Goal: Information Seeking & Learning: Learn about a topic

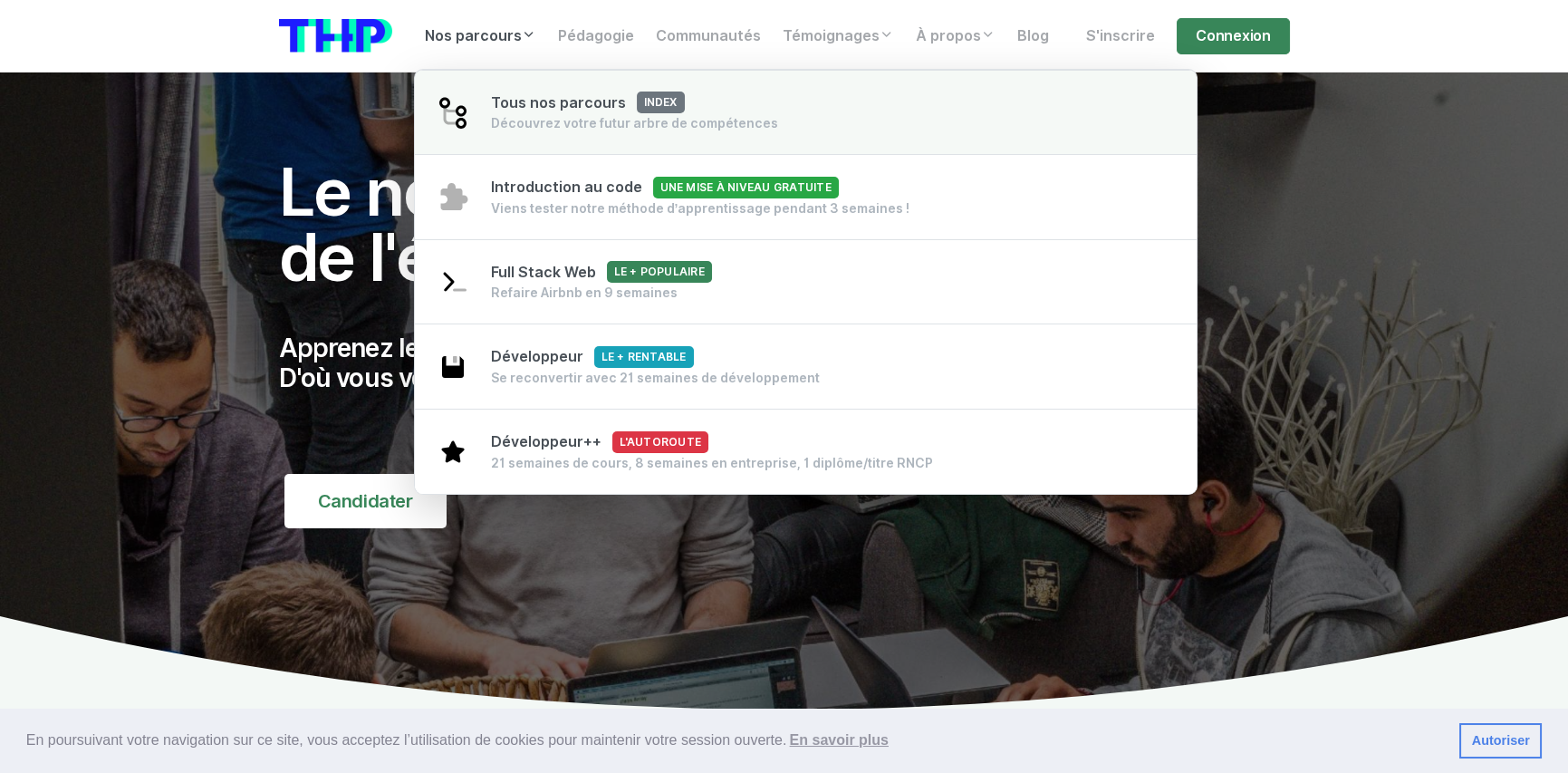
click at [623, 113] on div "Tous nos parcours index Découvrez votre futur arbre de compétences" at bounding box center [635, 113] width 287 height 41
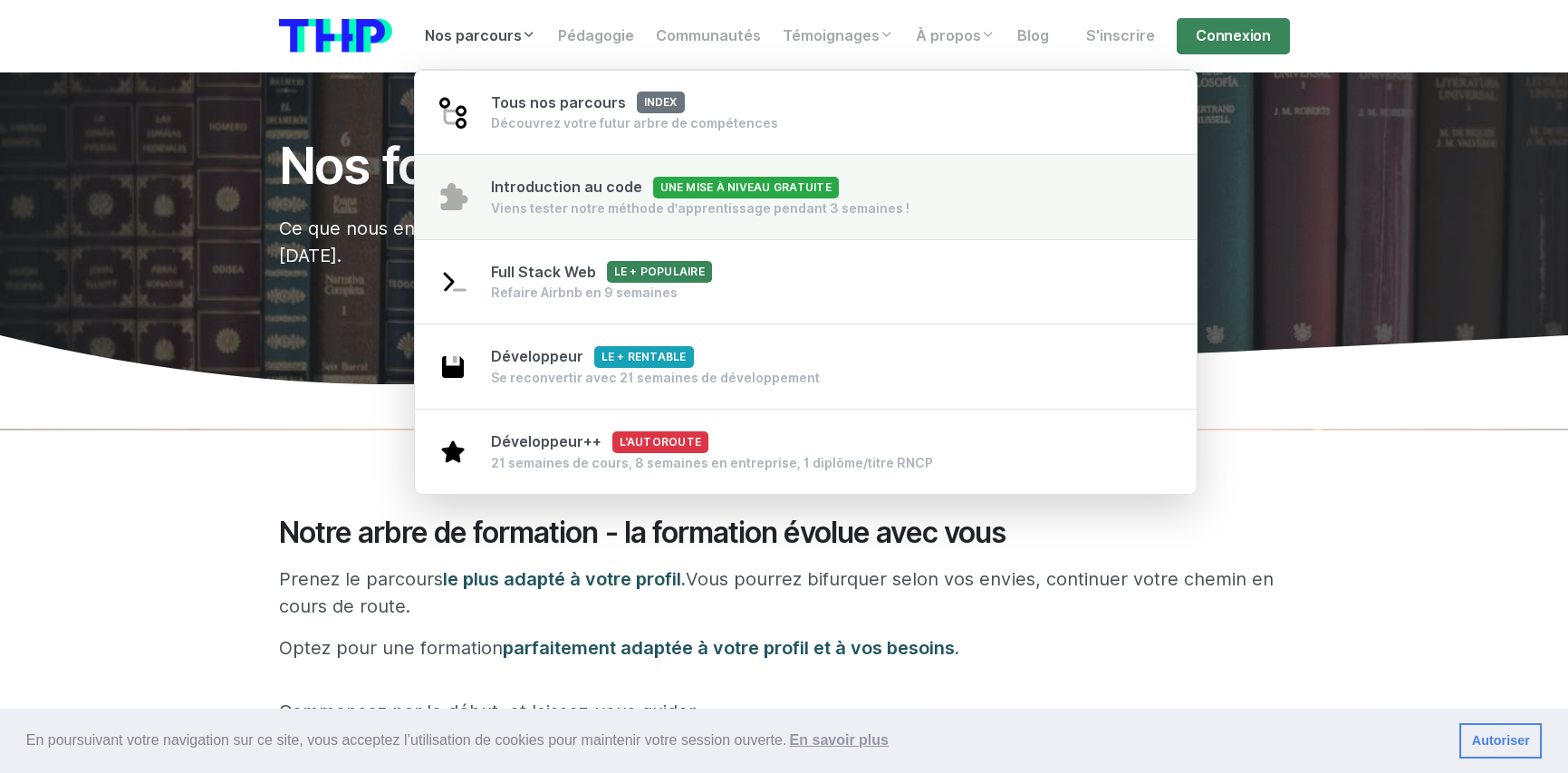
click at [539, 192] on span "Introduction au code Une mise à niveau gratuite" at bounding box center [665, 187] width 348 height 17
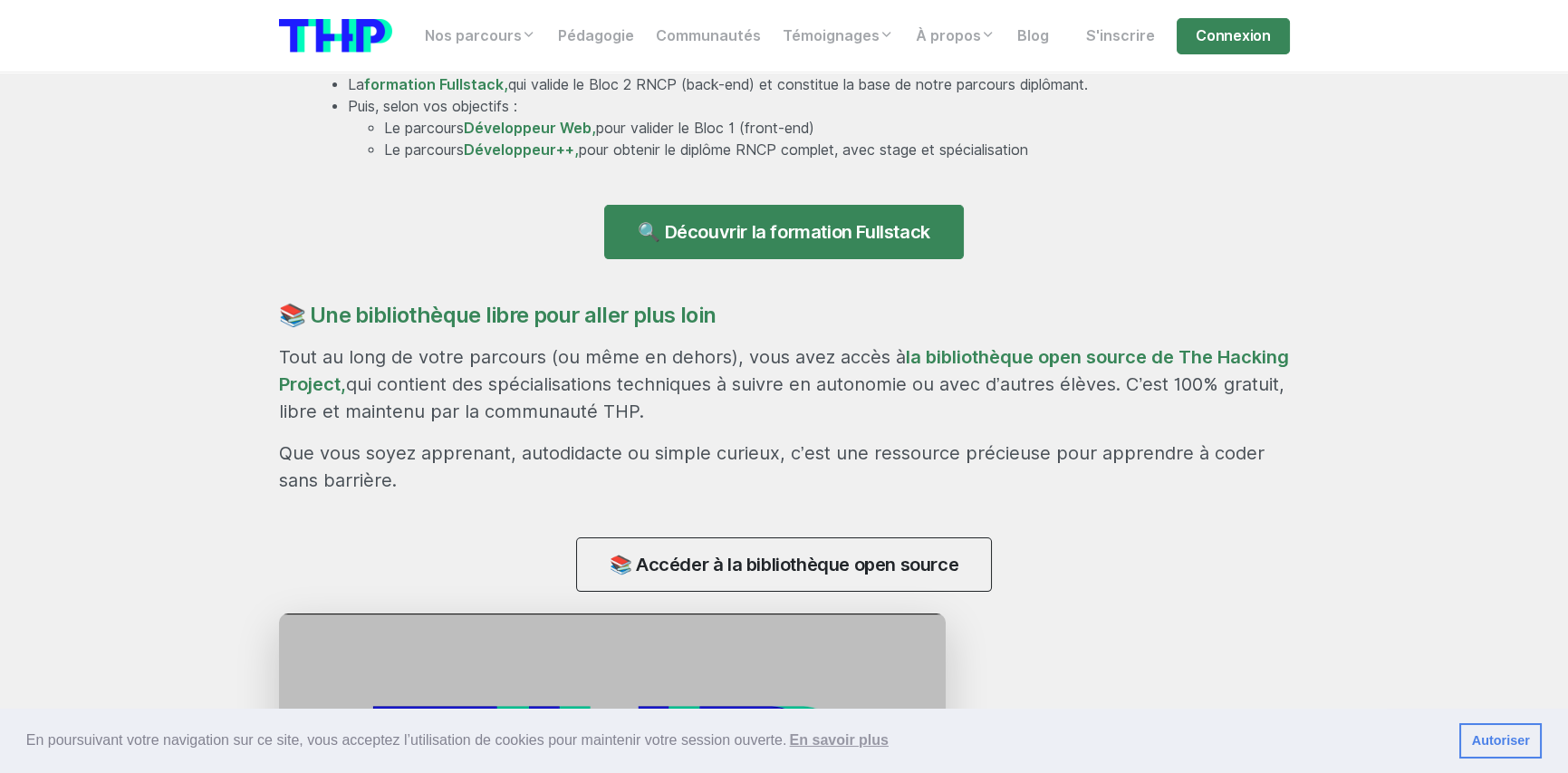
scroll to position [1359, 0]
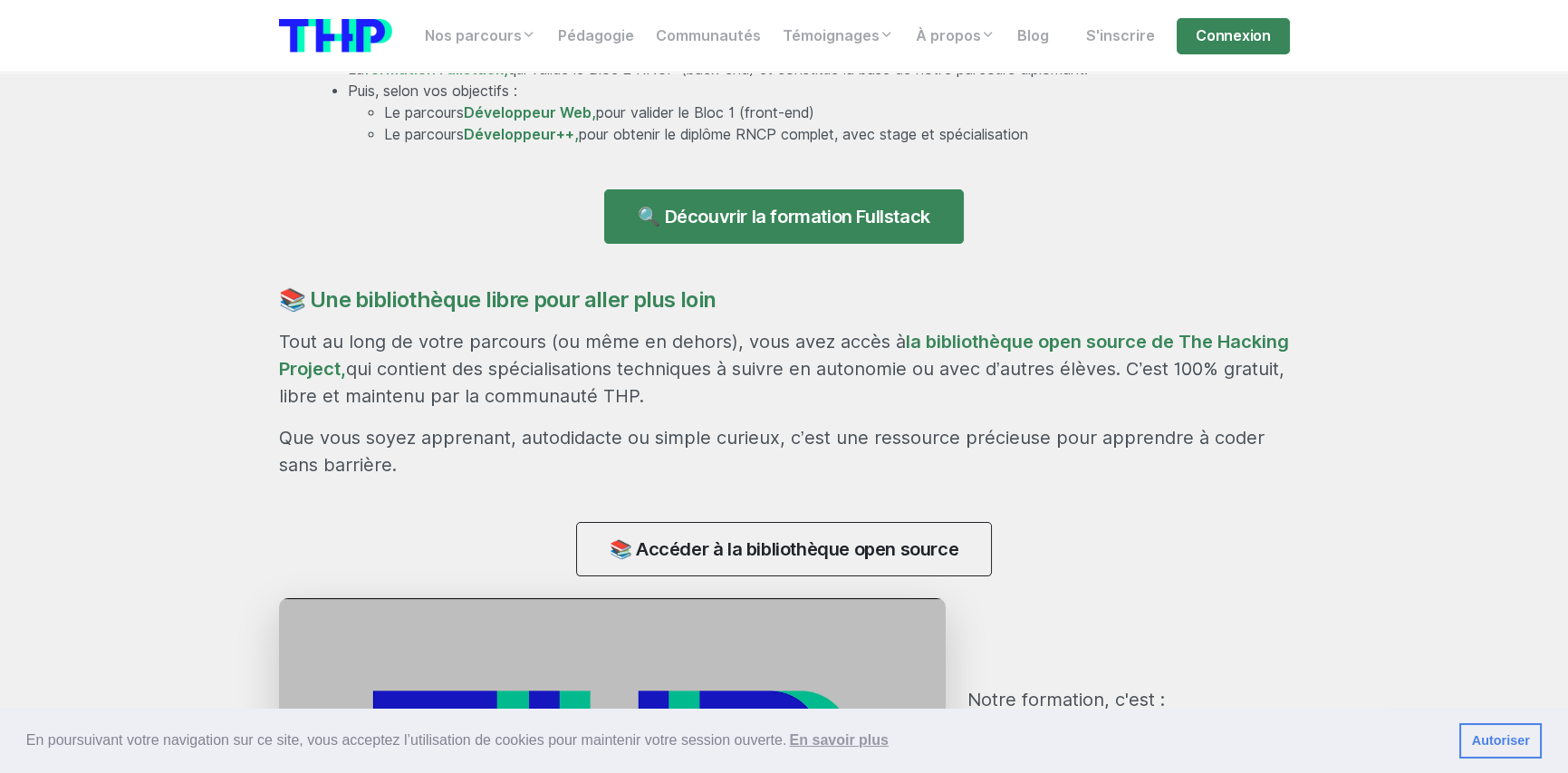
click at [1438, 283] on section "La porte d’entrée vers toutes nos formations Le parcours Introduction au code s…" at bounding box center [784, 356] width 1568 height 1642
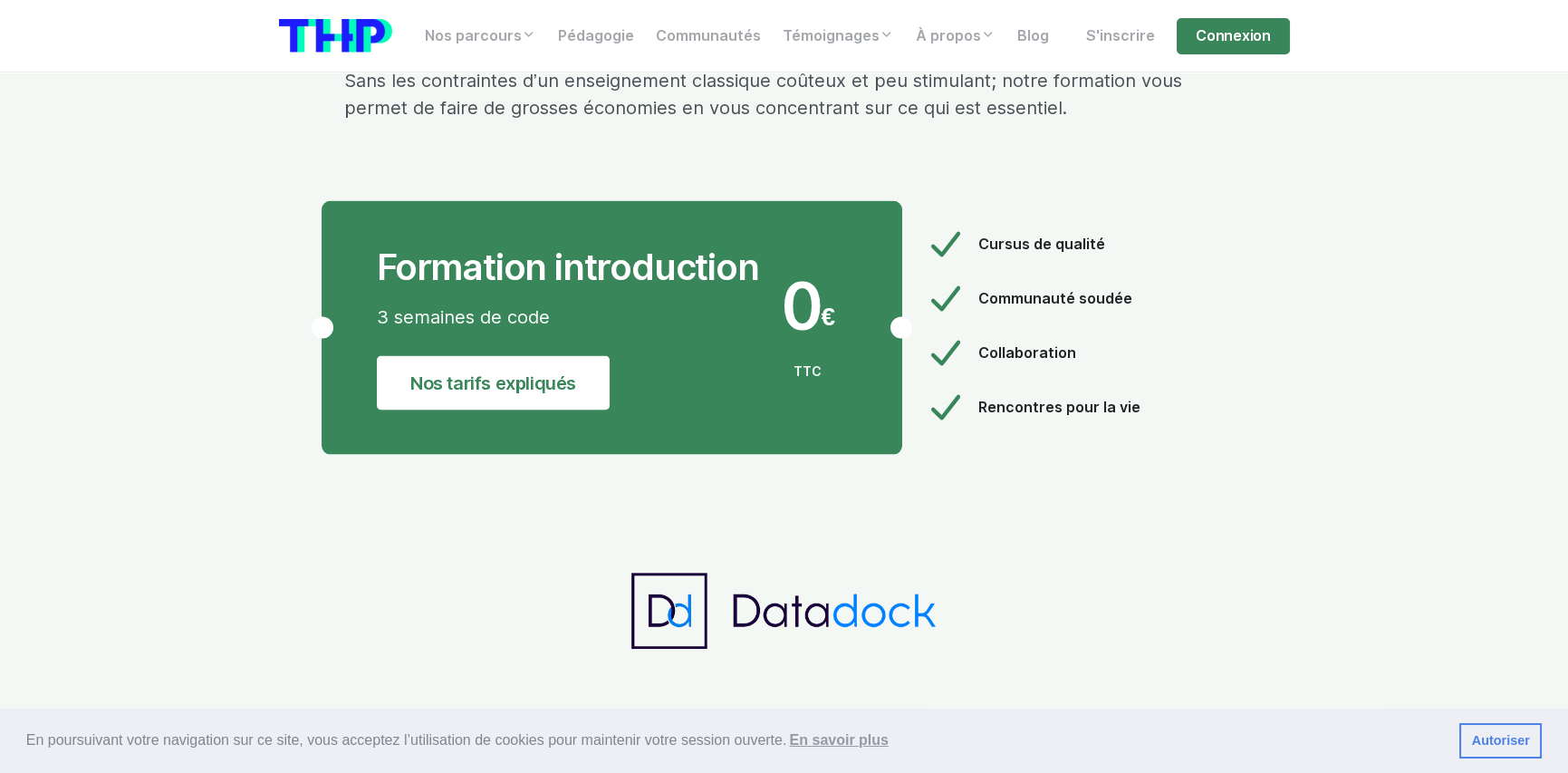
scroll to position [9242, 0]
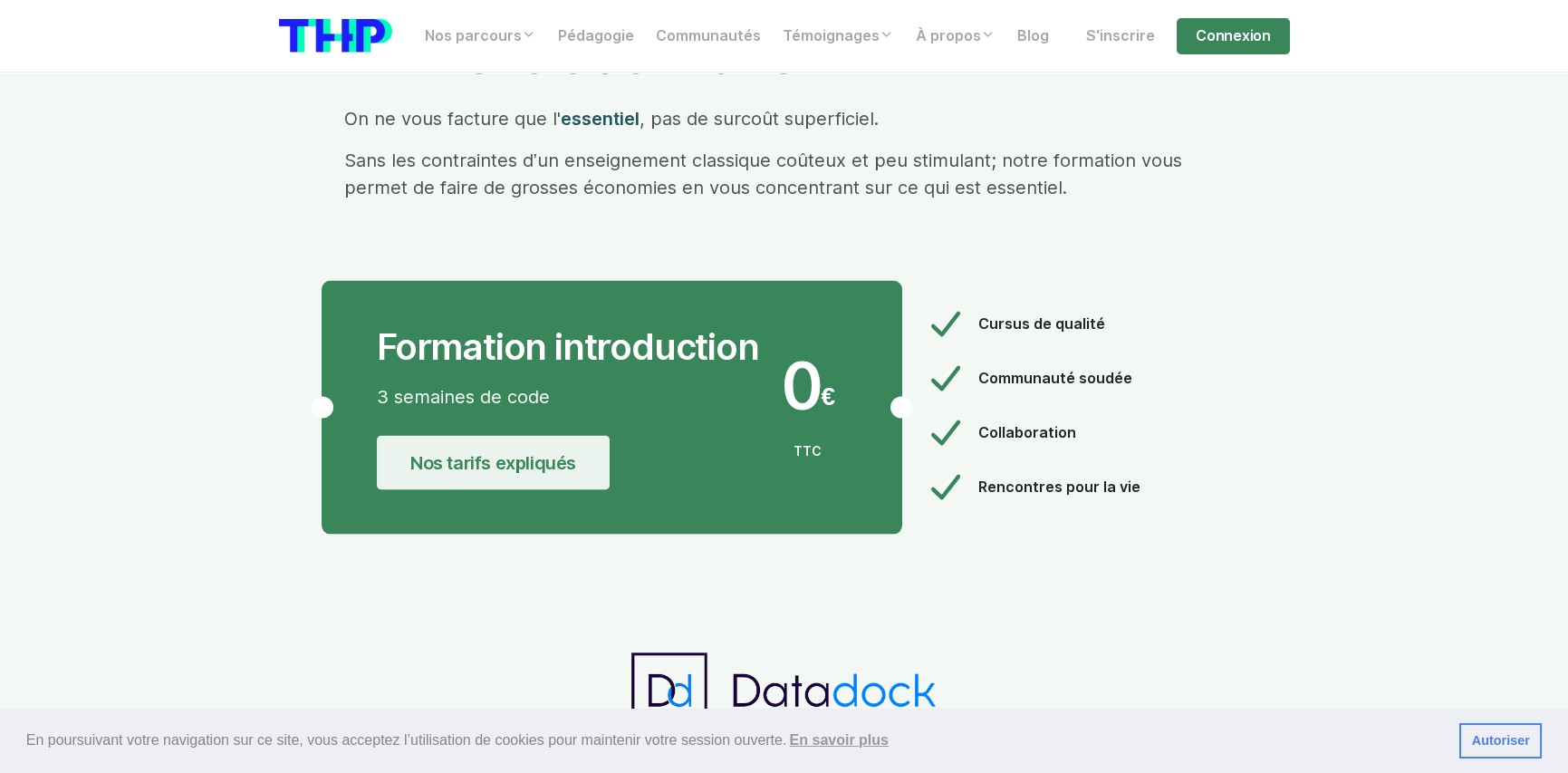
click at [508, 436] on link "Nos tarifs expliqués" at bounding box center [493, 463] width 232 height 55
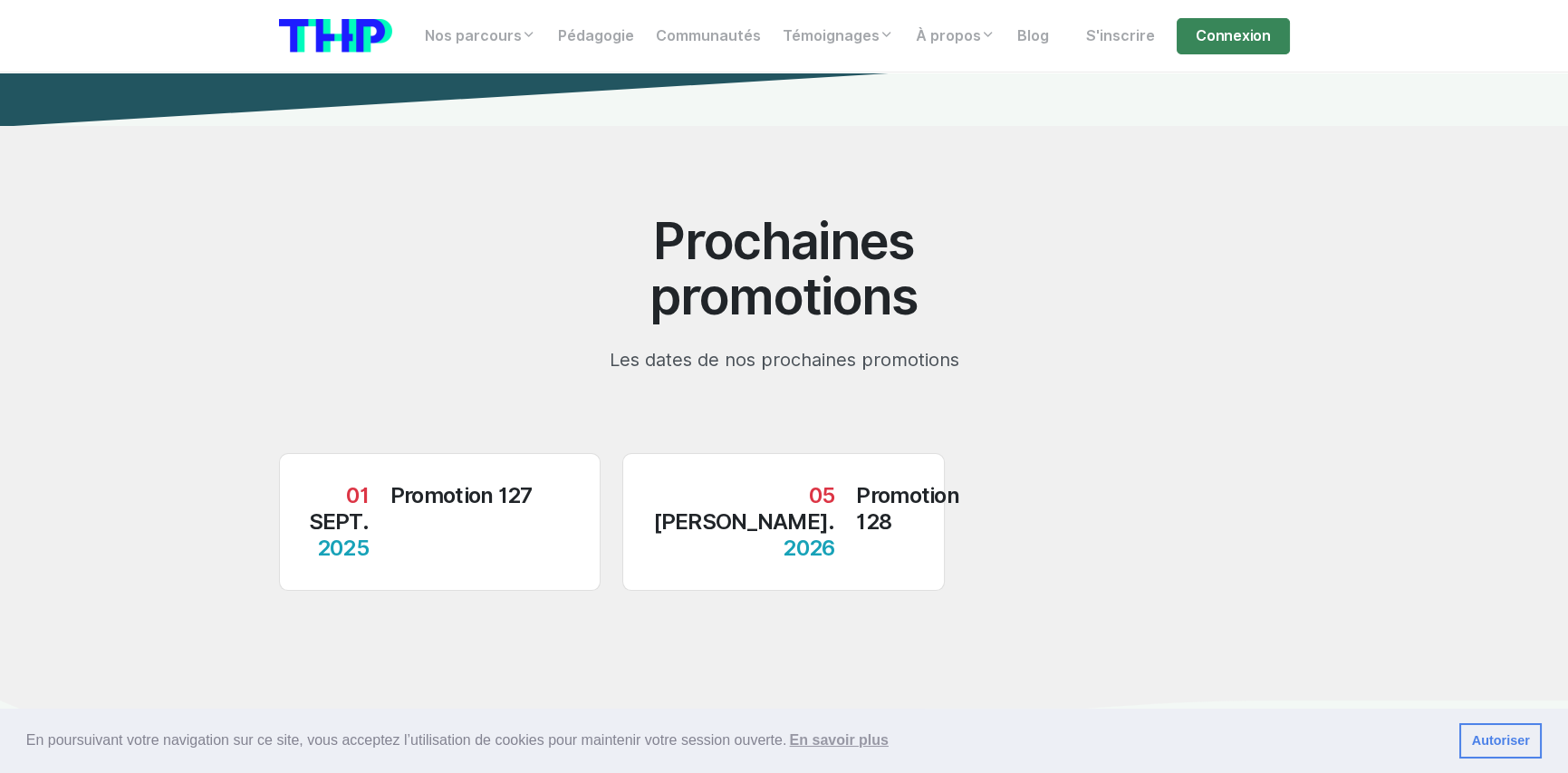
scroll to position [17761, 0]
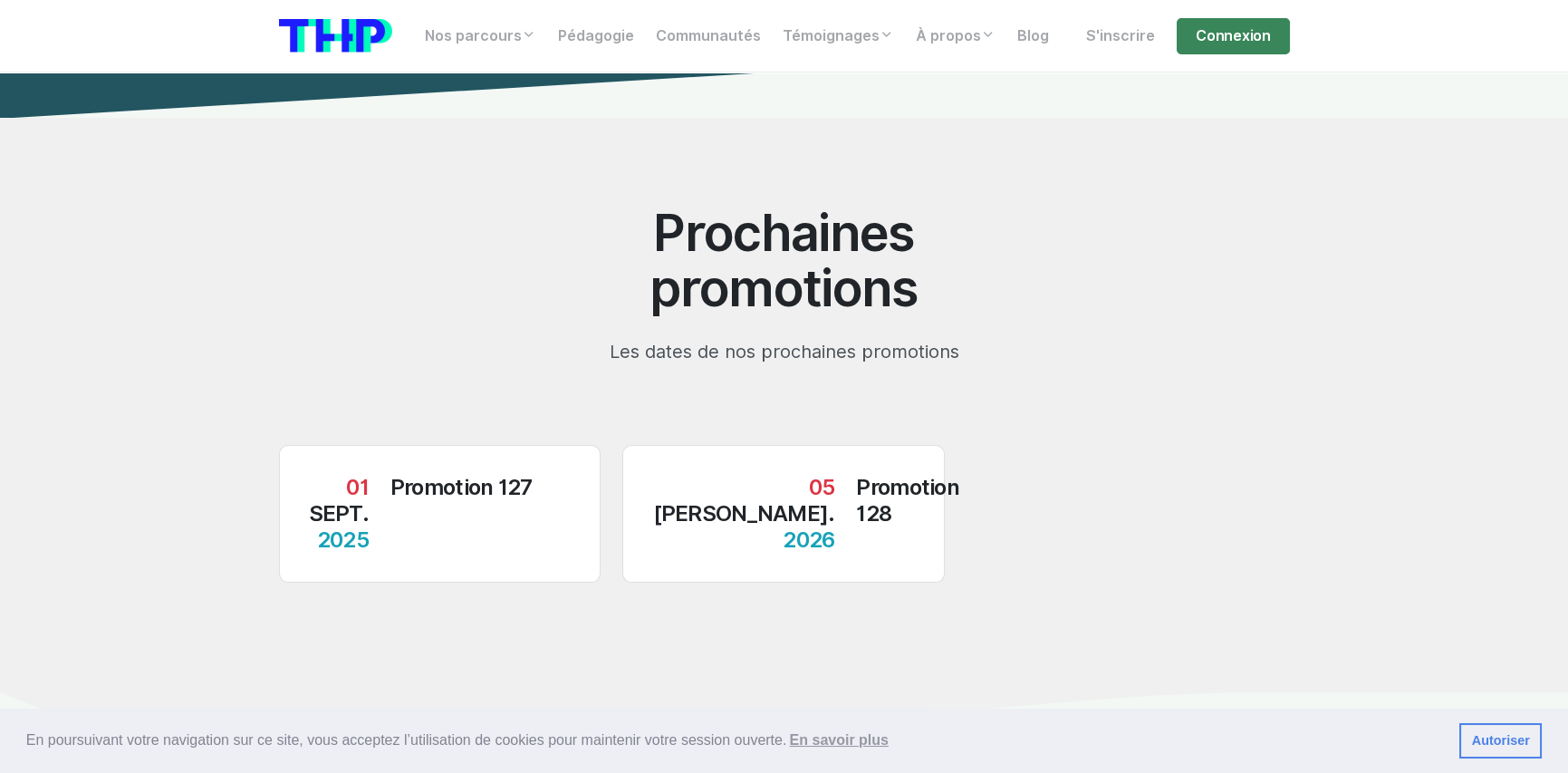
click at [377, 475] on div "01 sept. 2025 Promotion 127" at bounding box center [439, 514] width 262 height 78
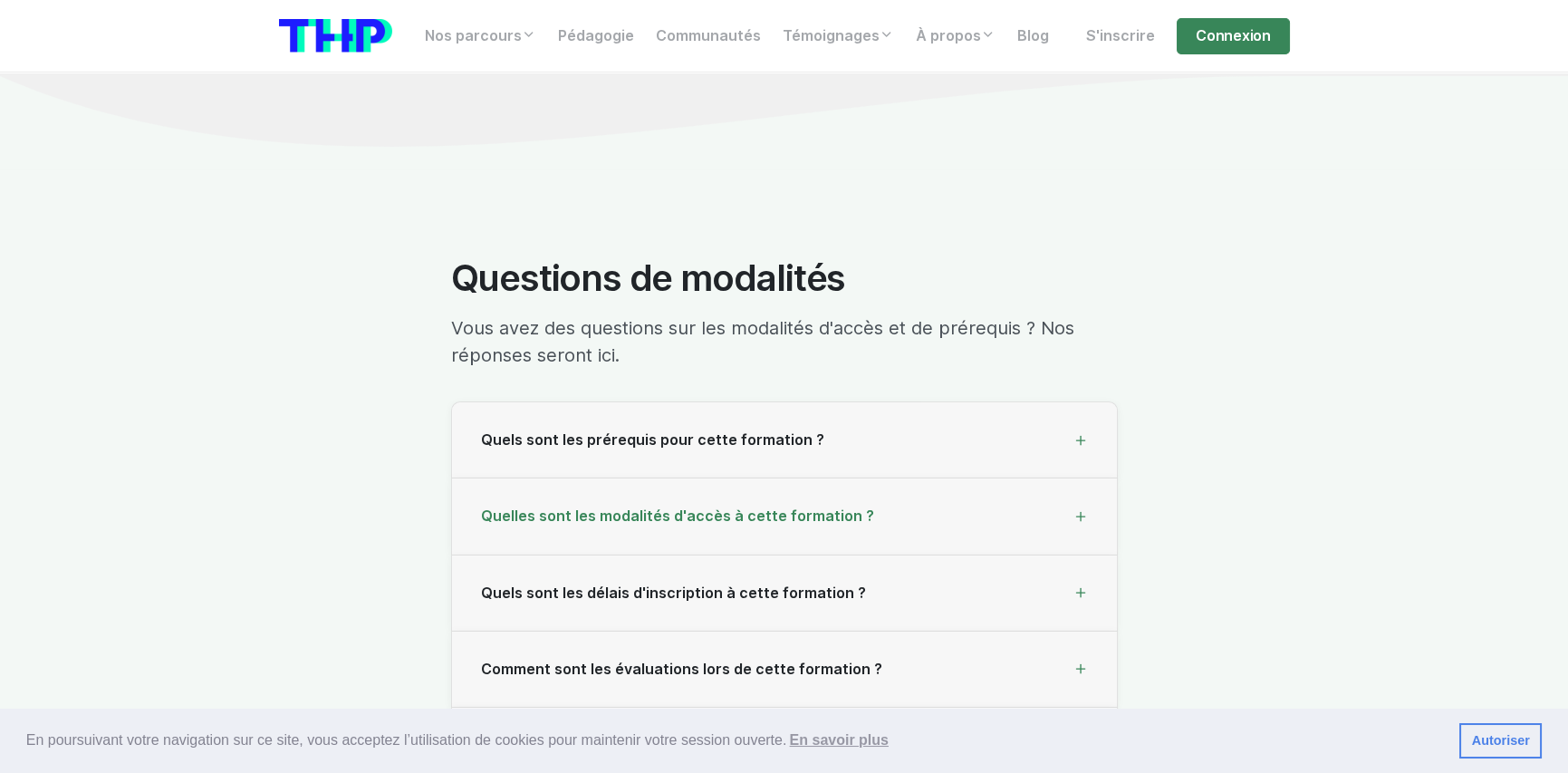
scroll to position [18395, 0]
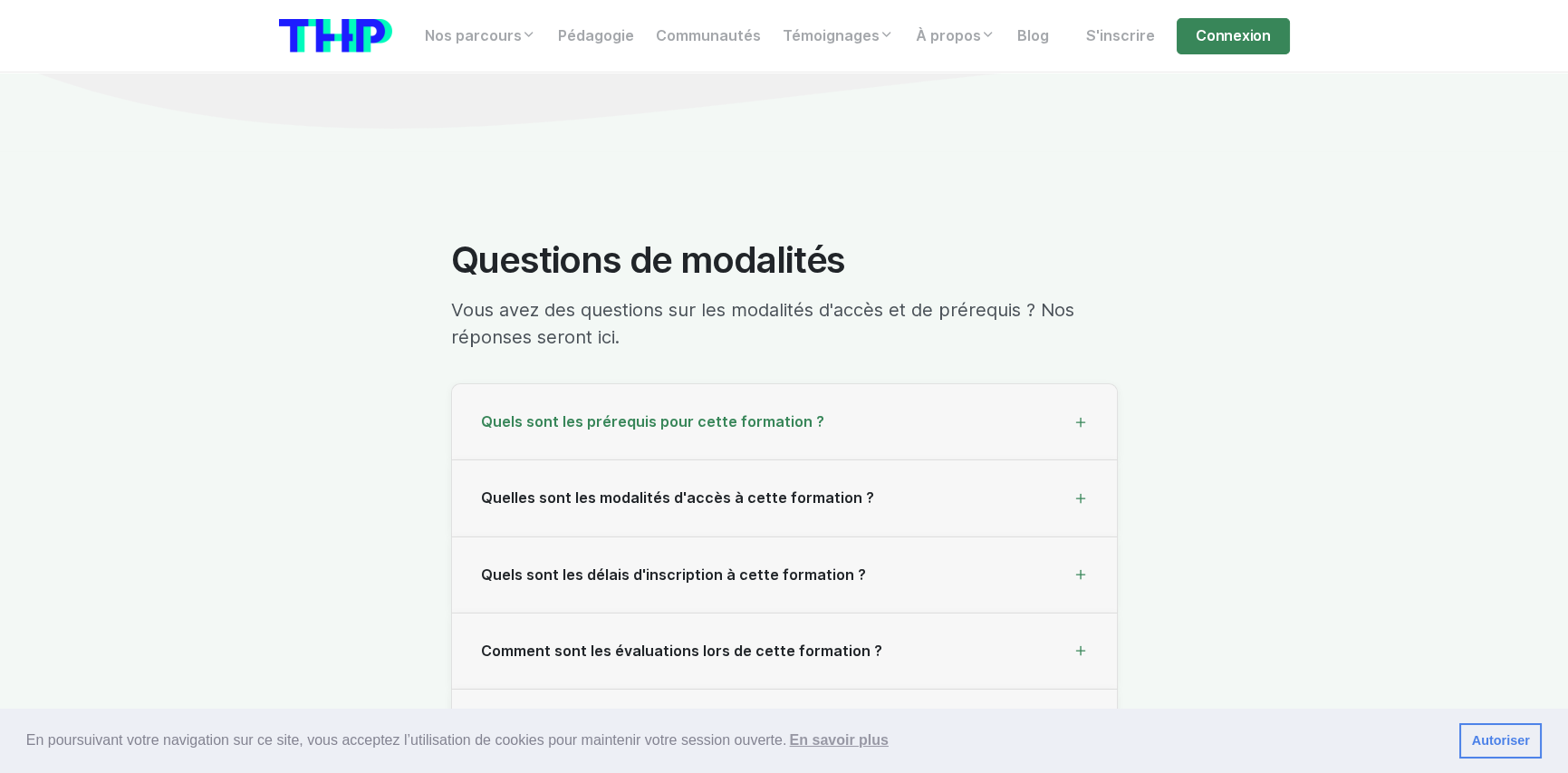
click at [977, 391] on div "Quels sont les prérequis pour cette formation ?" at bounding box center [784, 422] width 665 height 76
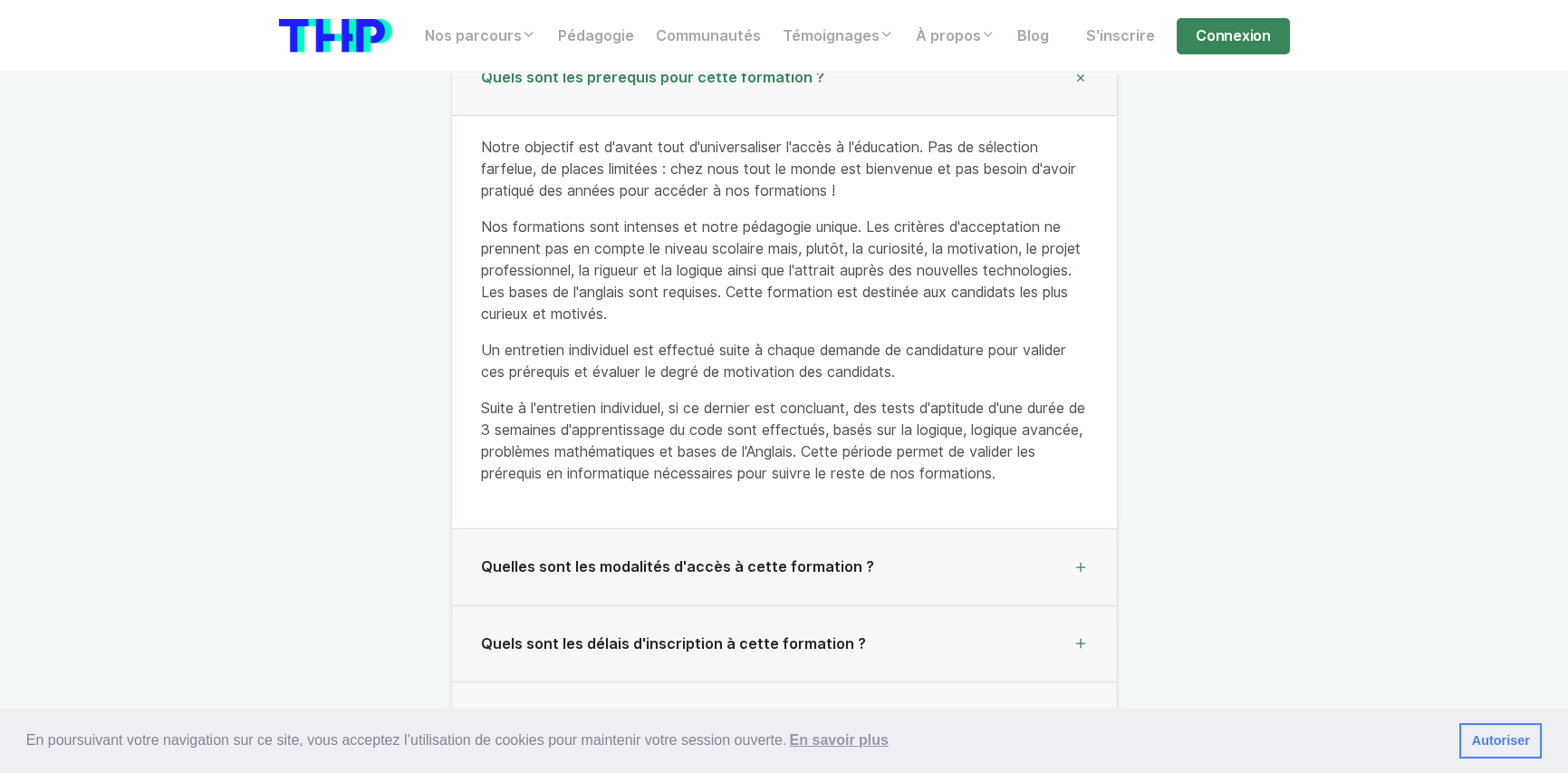
scroll to position [18757, 0]
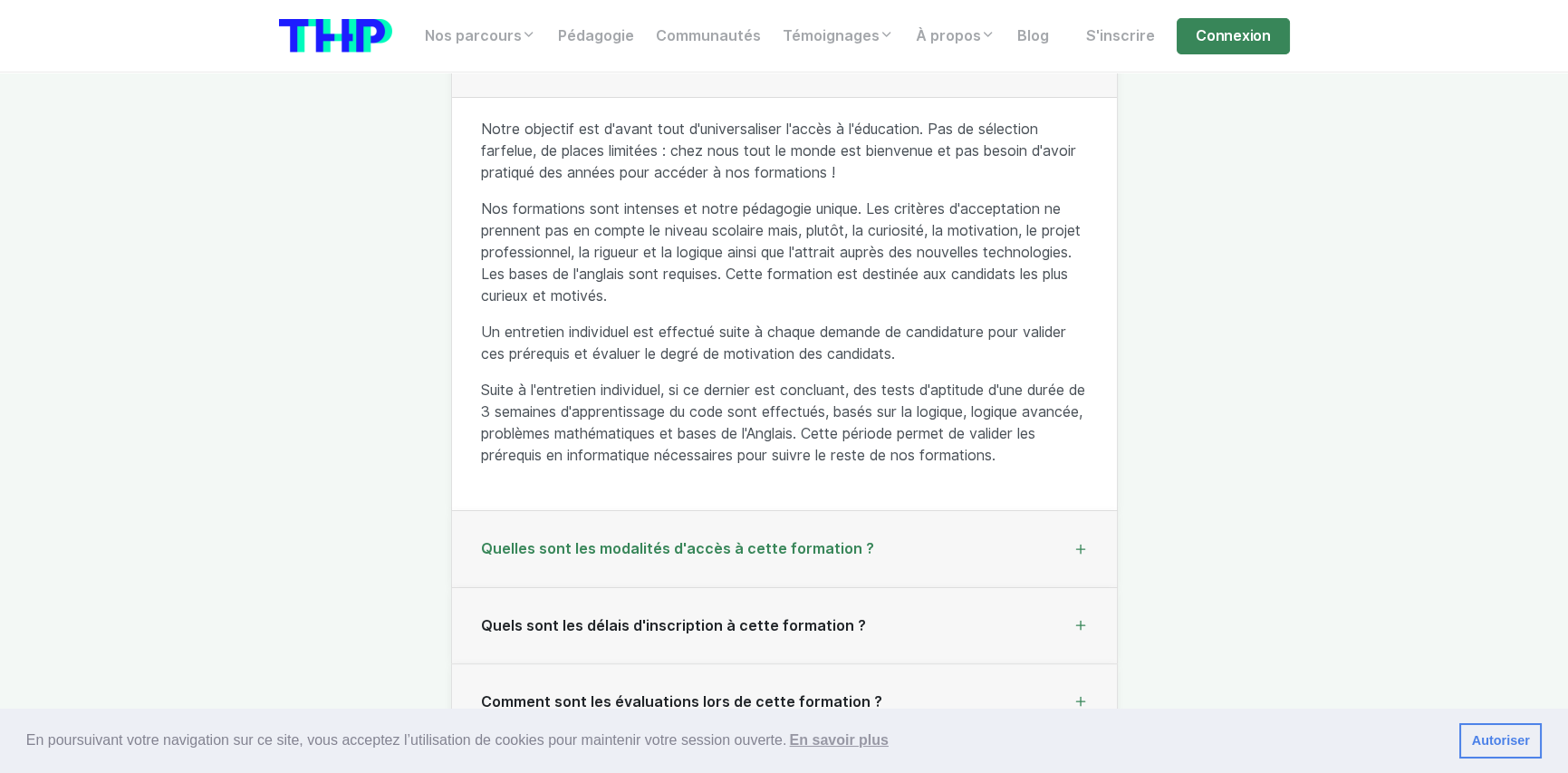
click at [887, 537] on div "Quelles sont les modalités d'accès à cette formation ?" at bounding box center [784, 550] width 665 height 76
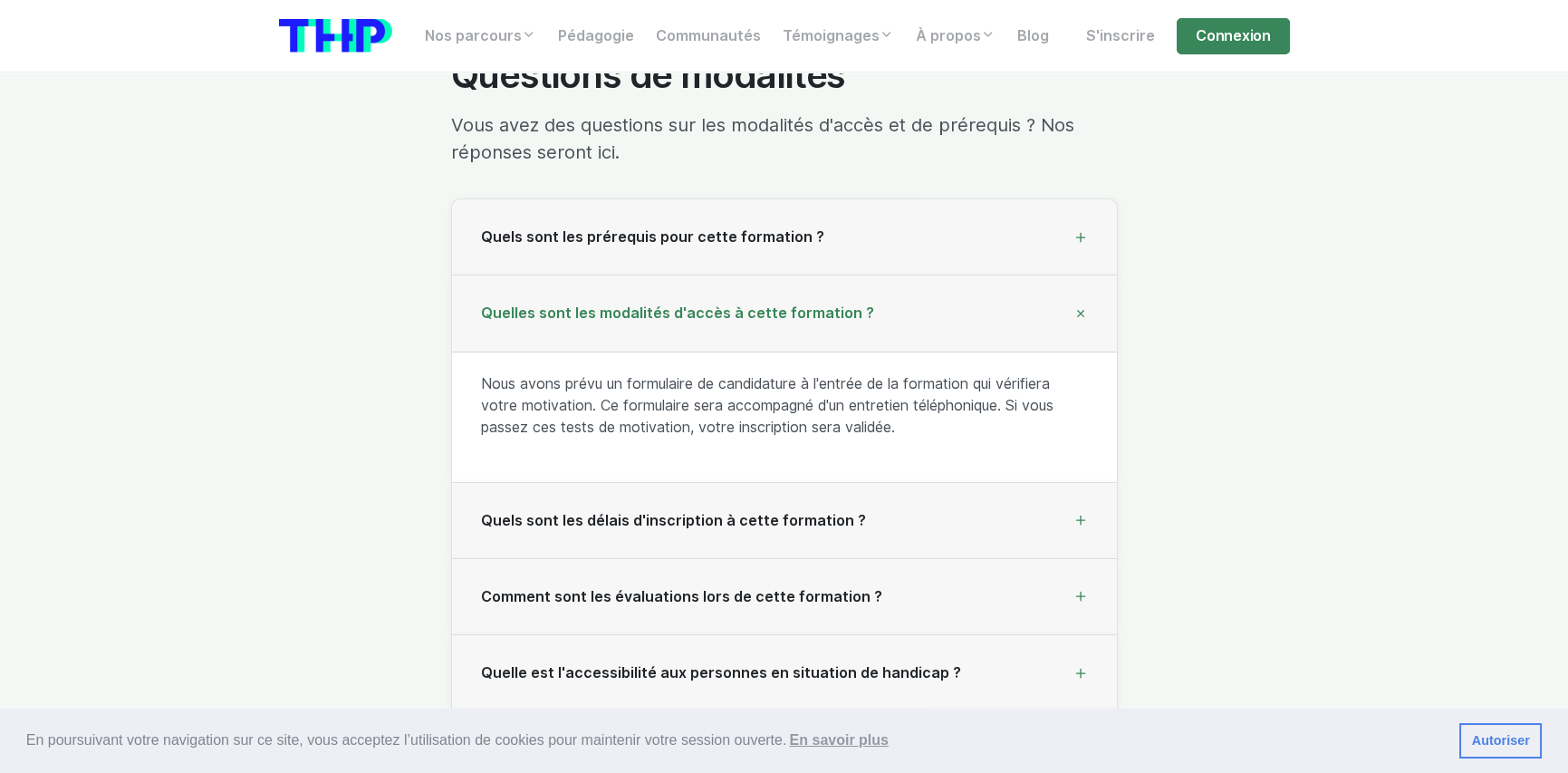
scroll to position [18576, 0]
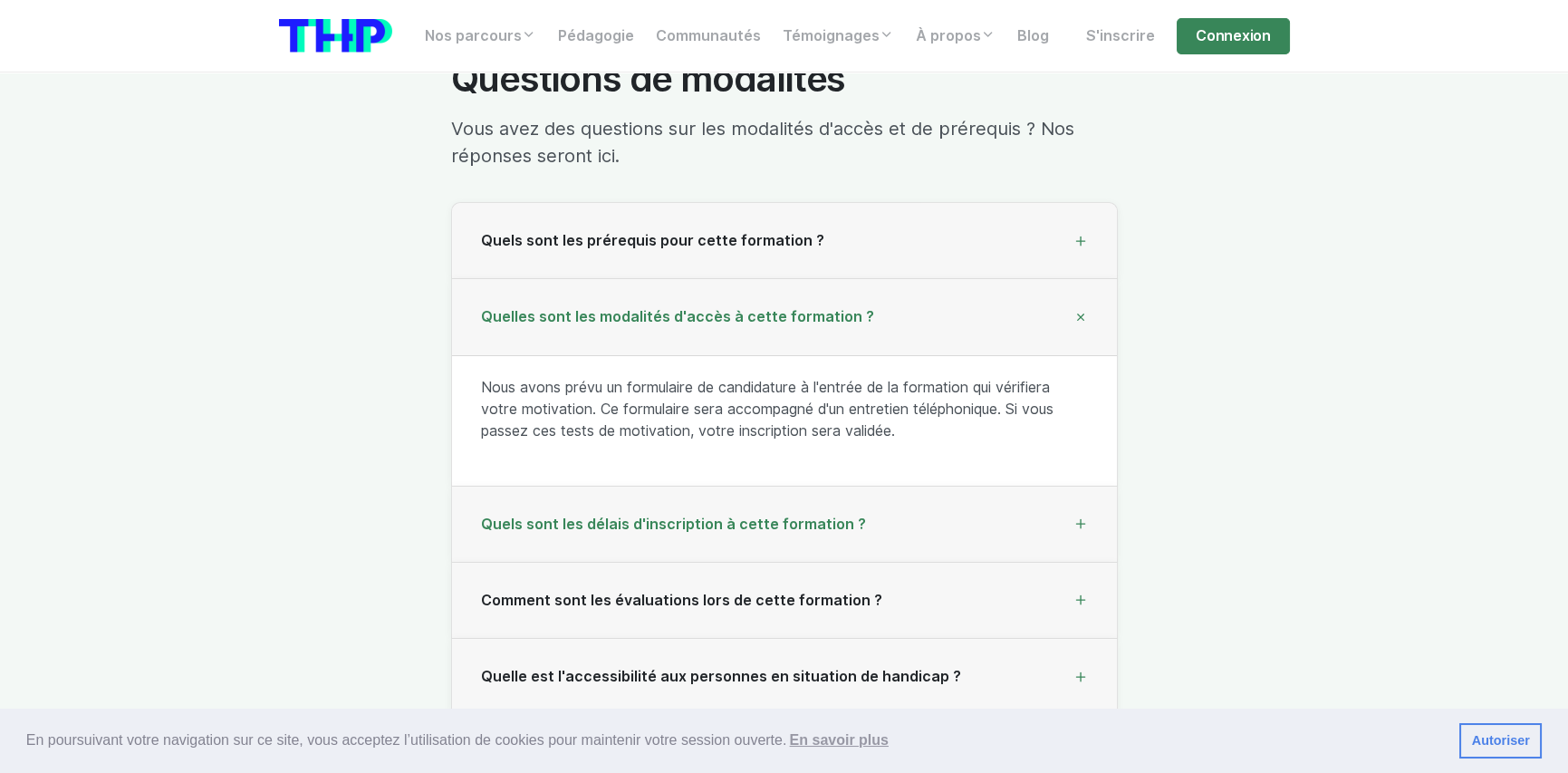
click at [869, 490] on div "Quels sont les délais d'inscription à cette formation ?" at bounding box center [784, 525] width 665 height 76
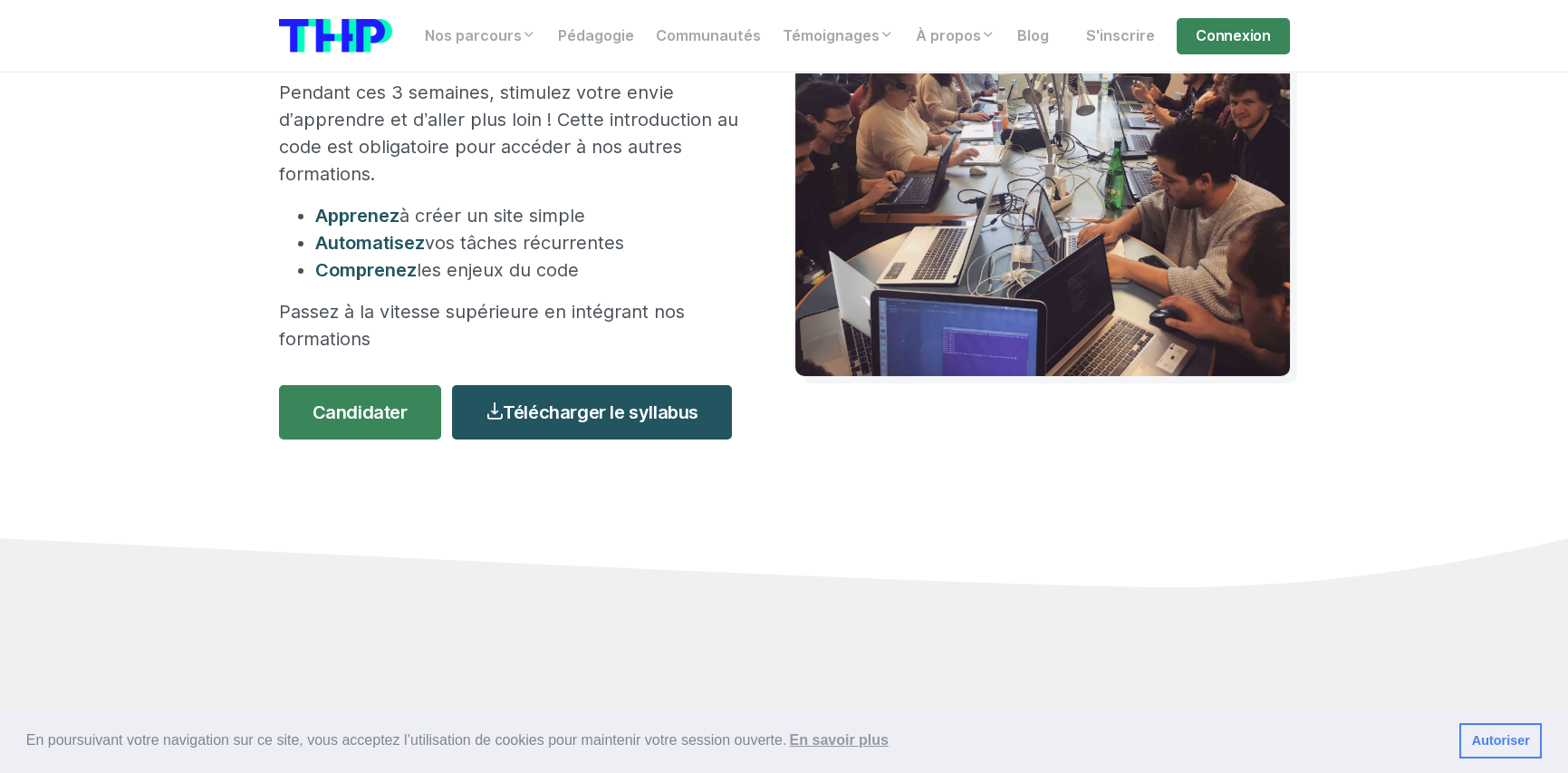
scroll to position [272, 0]
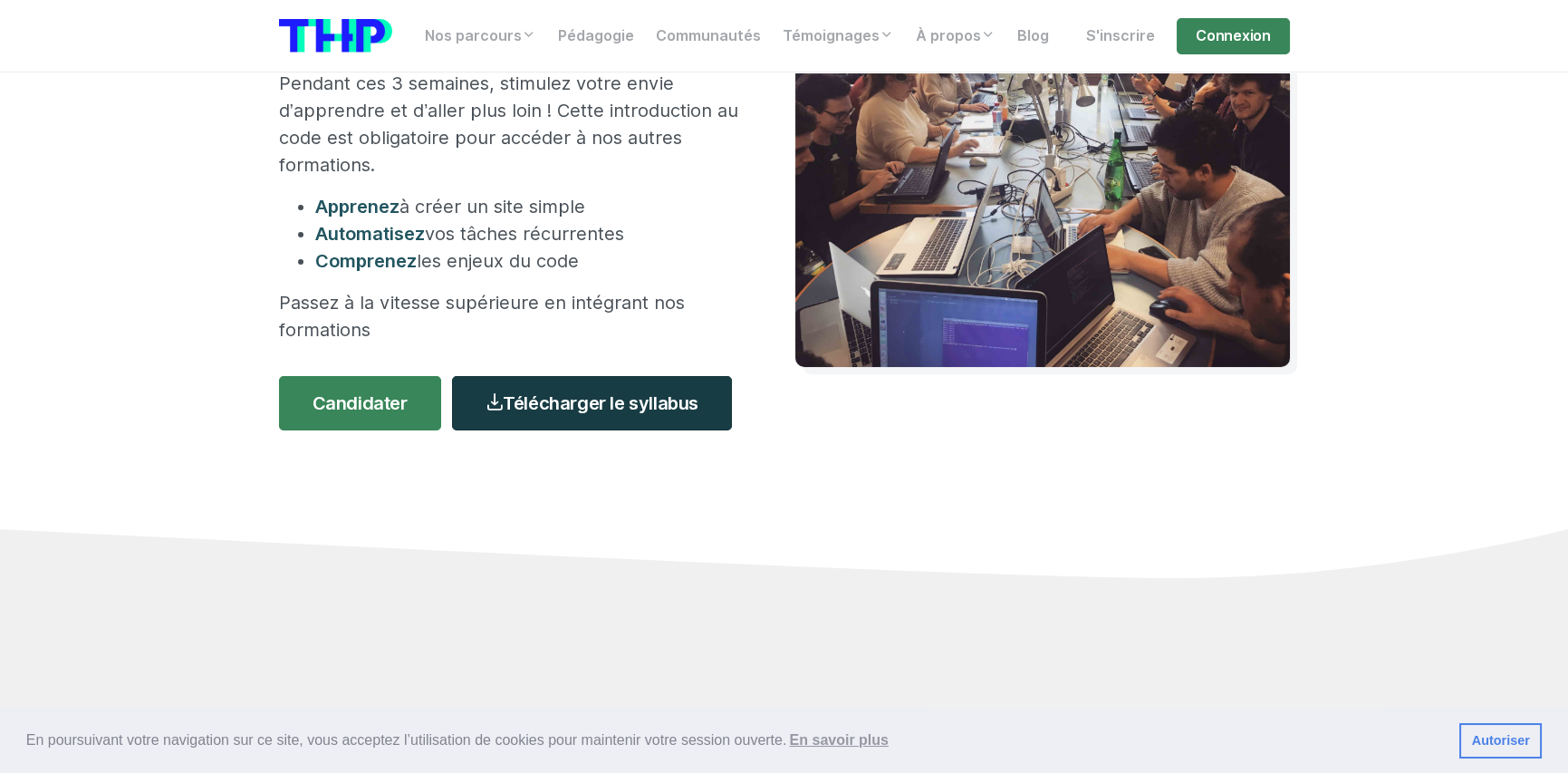
click at [592, 396] on link "Télécharger le syllabus" at bounding box center [592, 403] width 280 height 55
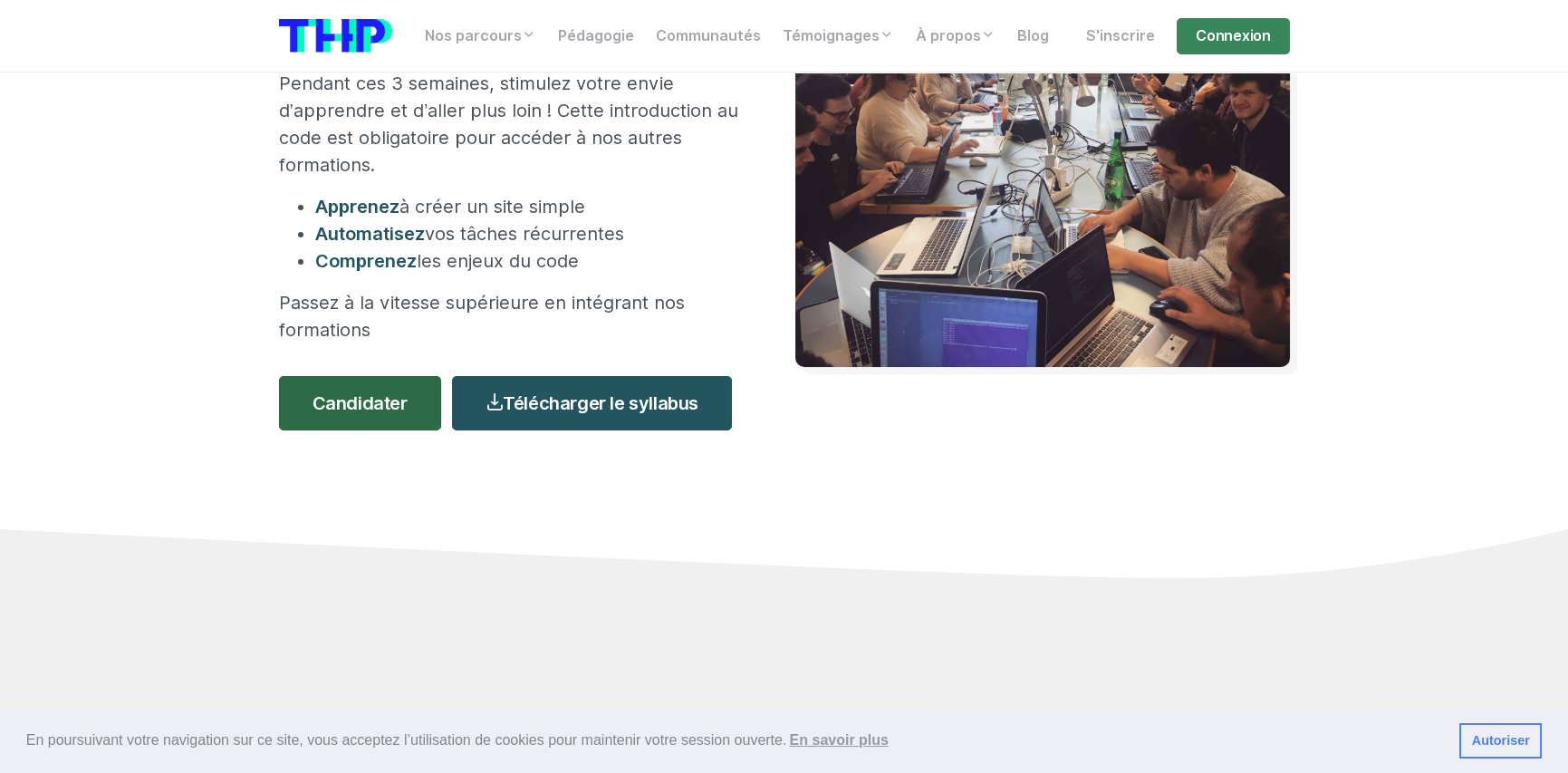
click at [360, 400] on link "Candidater" at bounding box center [360, 403] width 163 height 55
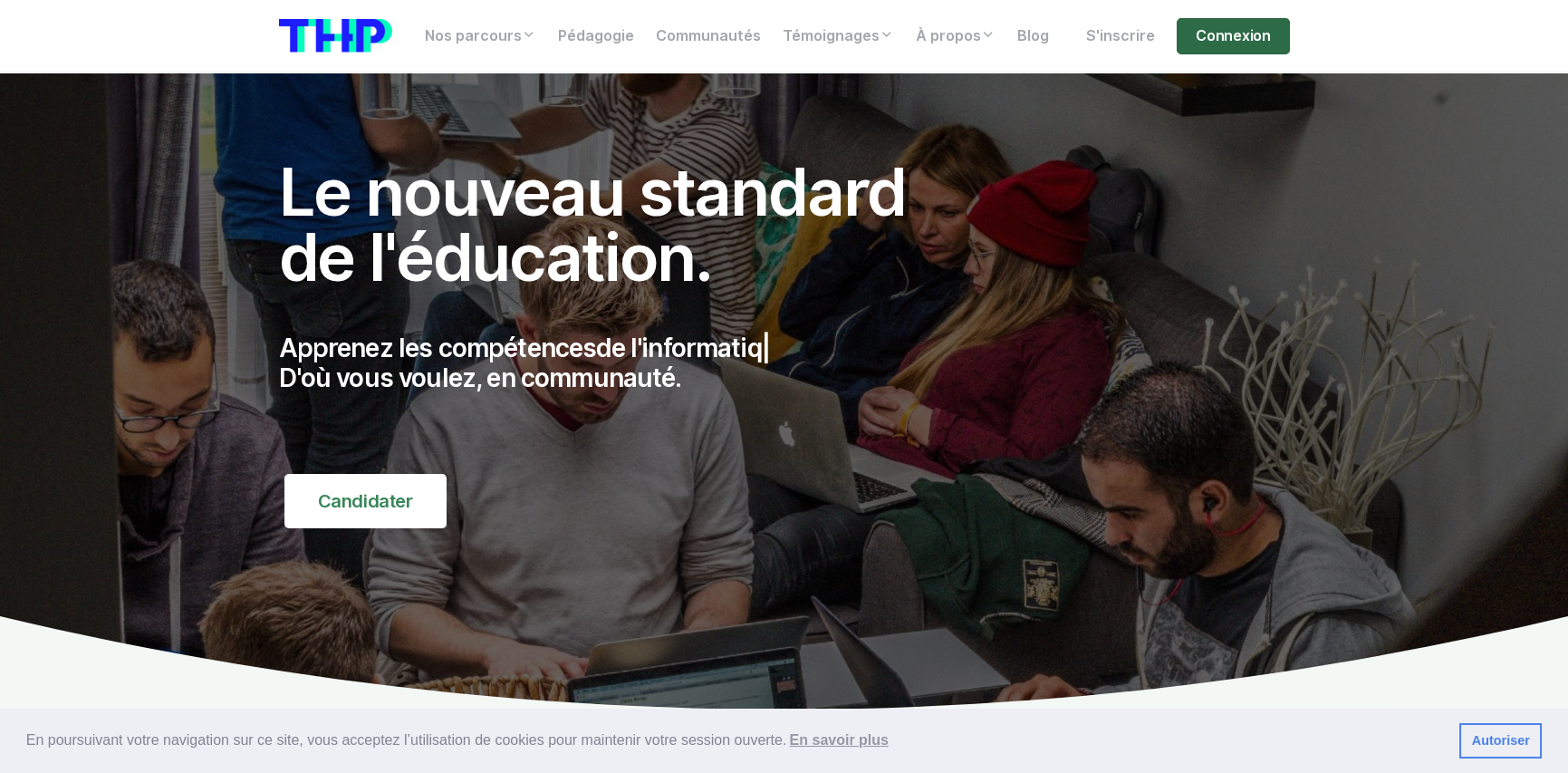
click at [1226, 37] on link "Connexion" at bounding box center [1233, 36] width 113 height 36
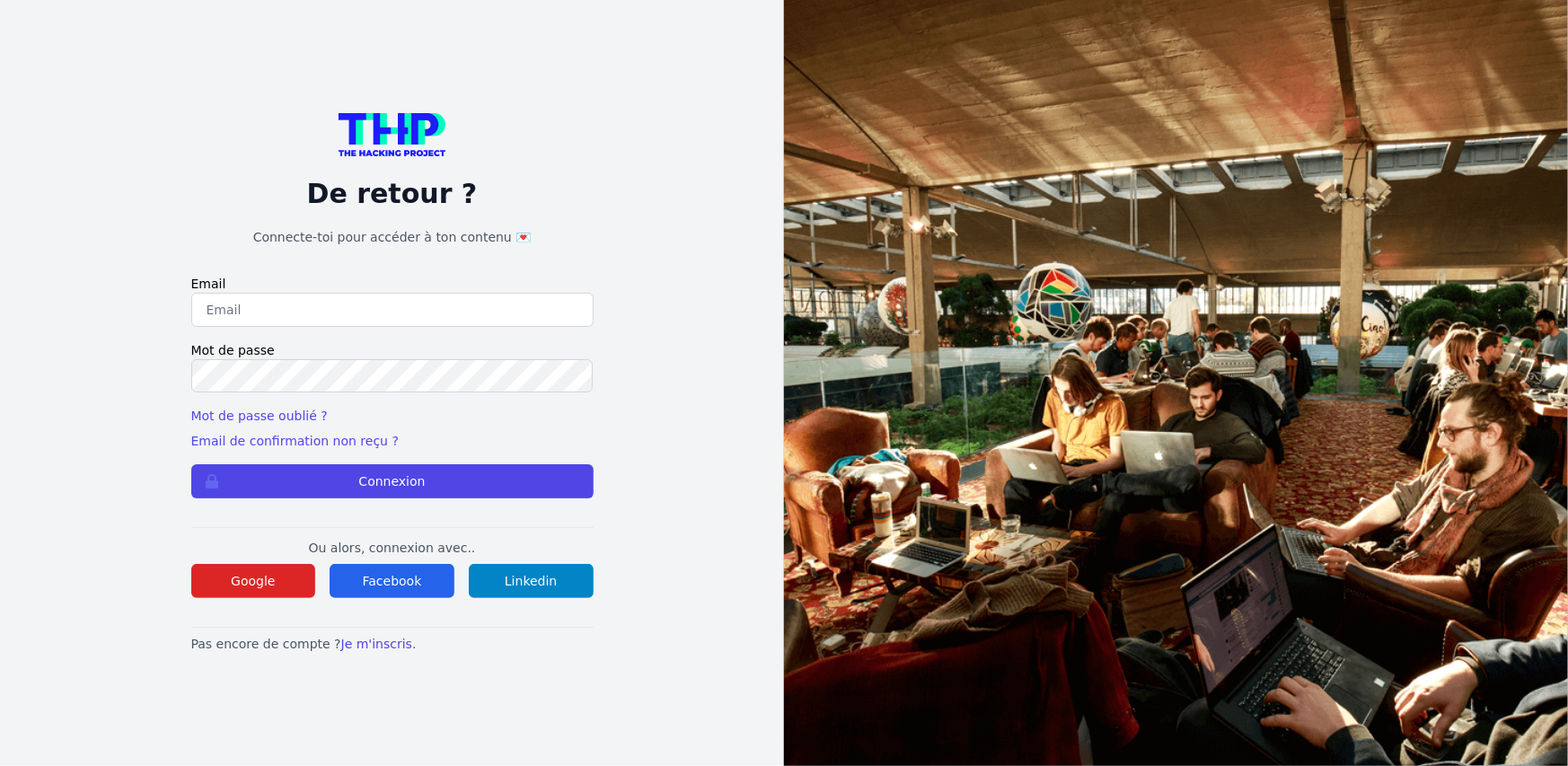
click at [212, 304] on input "email" at bounding box center [392, 310] width 402 height 34
type input "[EMAIL_ADDRESS][DOMAIN_NAME]"
drag, startPoint x: 365, startPoint y: 312, endPoint x: 0, endPoint y: 313, distance: 365.0
click at [0, 313] on div "De retour ? Connecte-toi pour accéder à ton contenu 💌 Email [EMAIL_ADDRESS][DOM…" at bounding box center [392, 383] width 784 height 766
paste input "[PERSON_NAME][EMAIL_ADDRESS][PERSON_NAME][DOMAIN_NAME]"
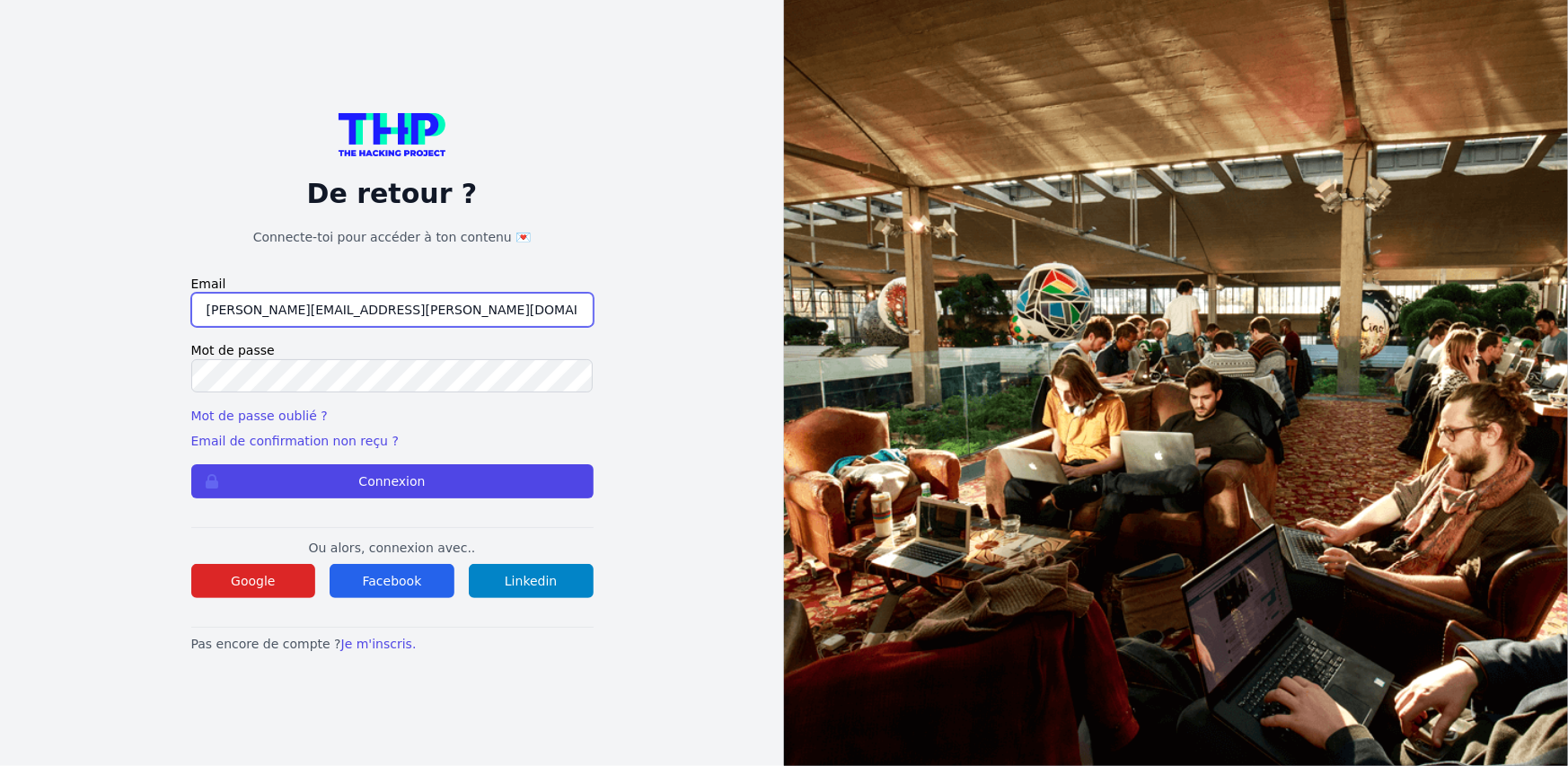
type input "[PERSON_NAME][EMAIL_ADDRESS][PERSON_NAME][DOMAIN_NAME]"
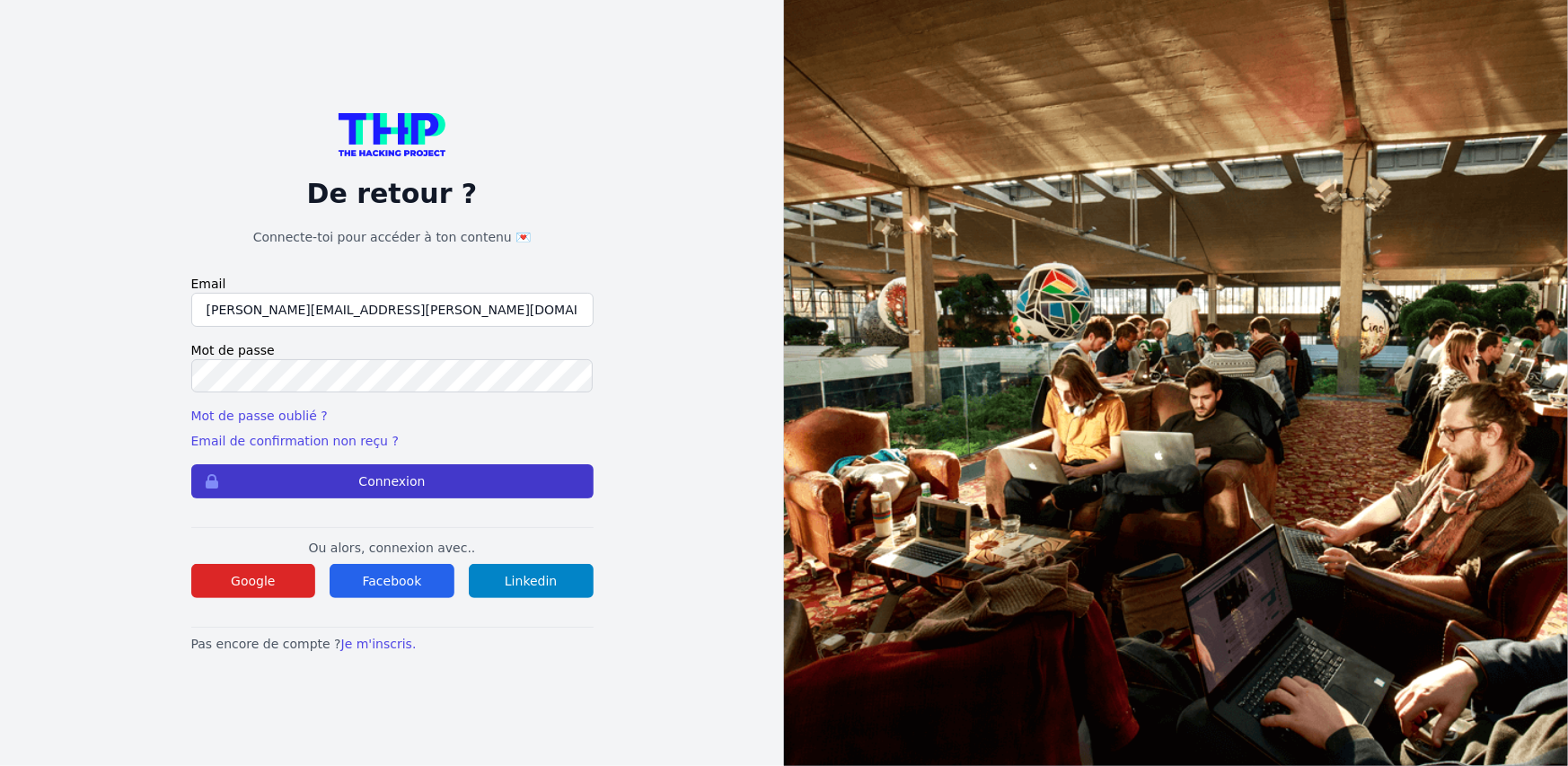
click at [305, 479] on button "Connexion" at bounding box center [392, 482] width 402 height 34
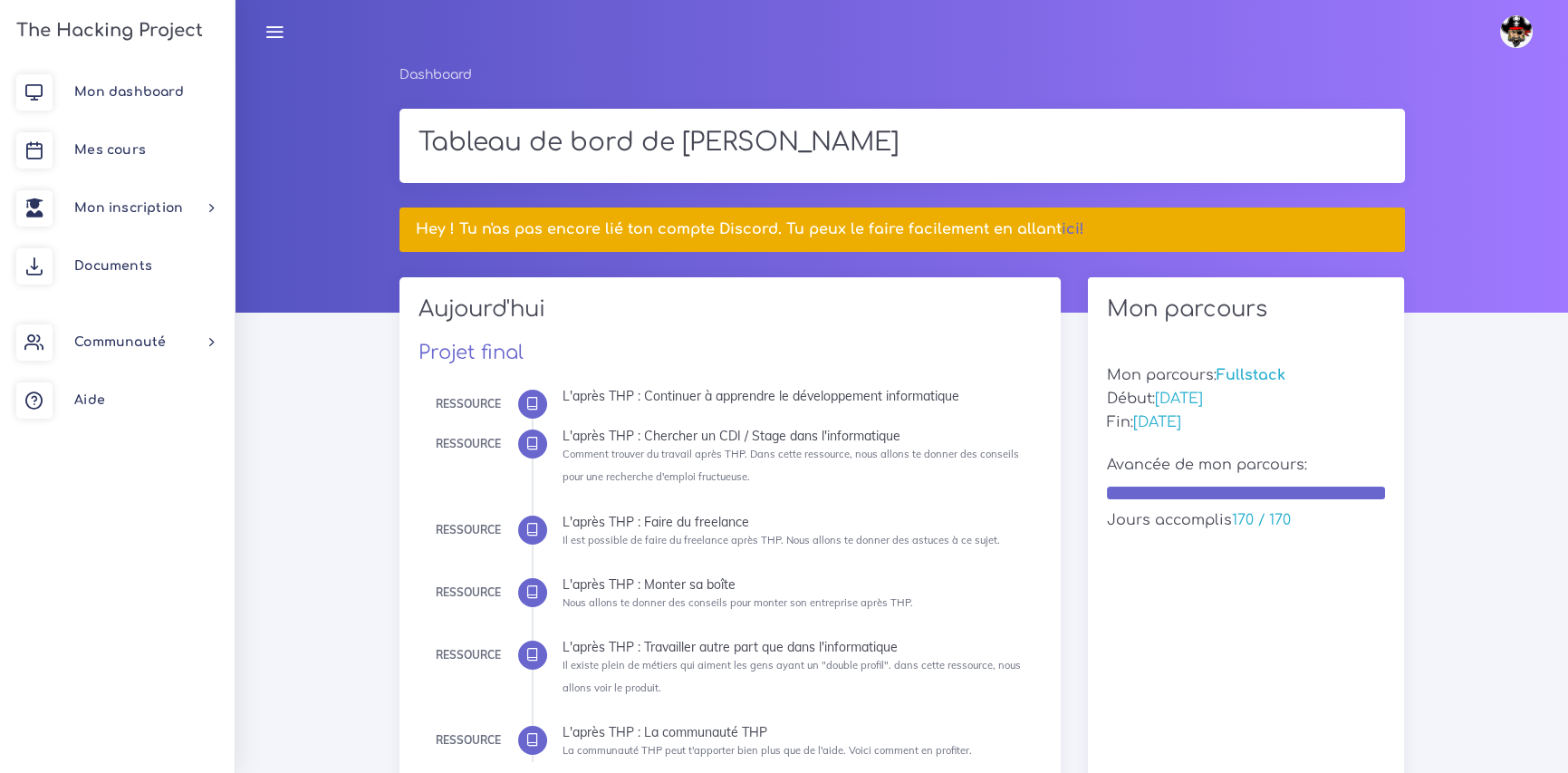
click at [1519, 27] on img at bounding box center [1516, 32] width 33 height 33
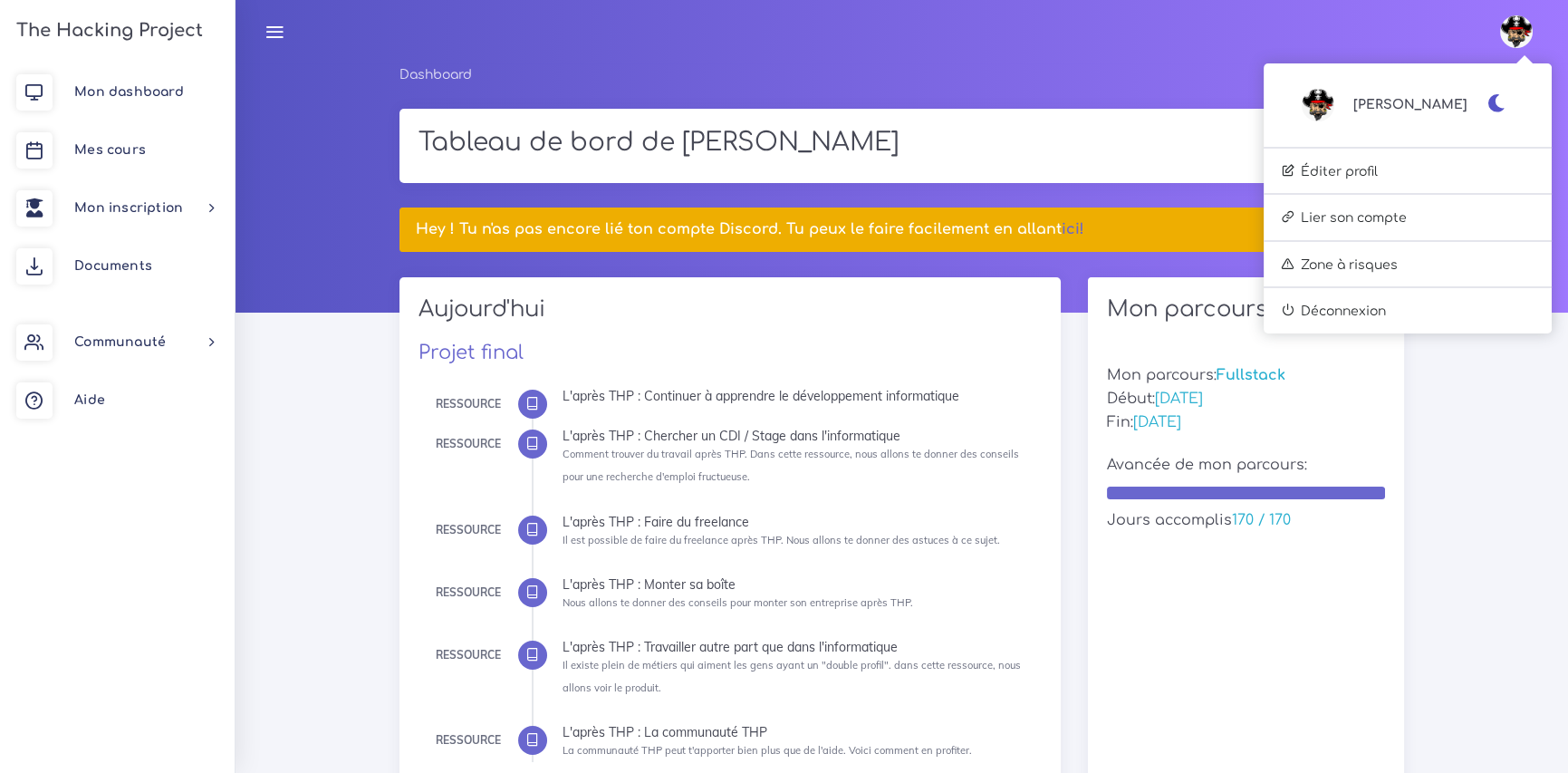
click at [1519, 27] on img at bounding box center [1516, 32] width 33 height 33
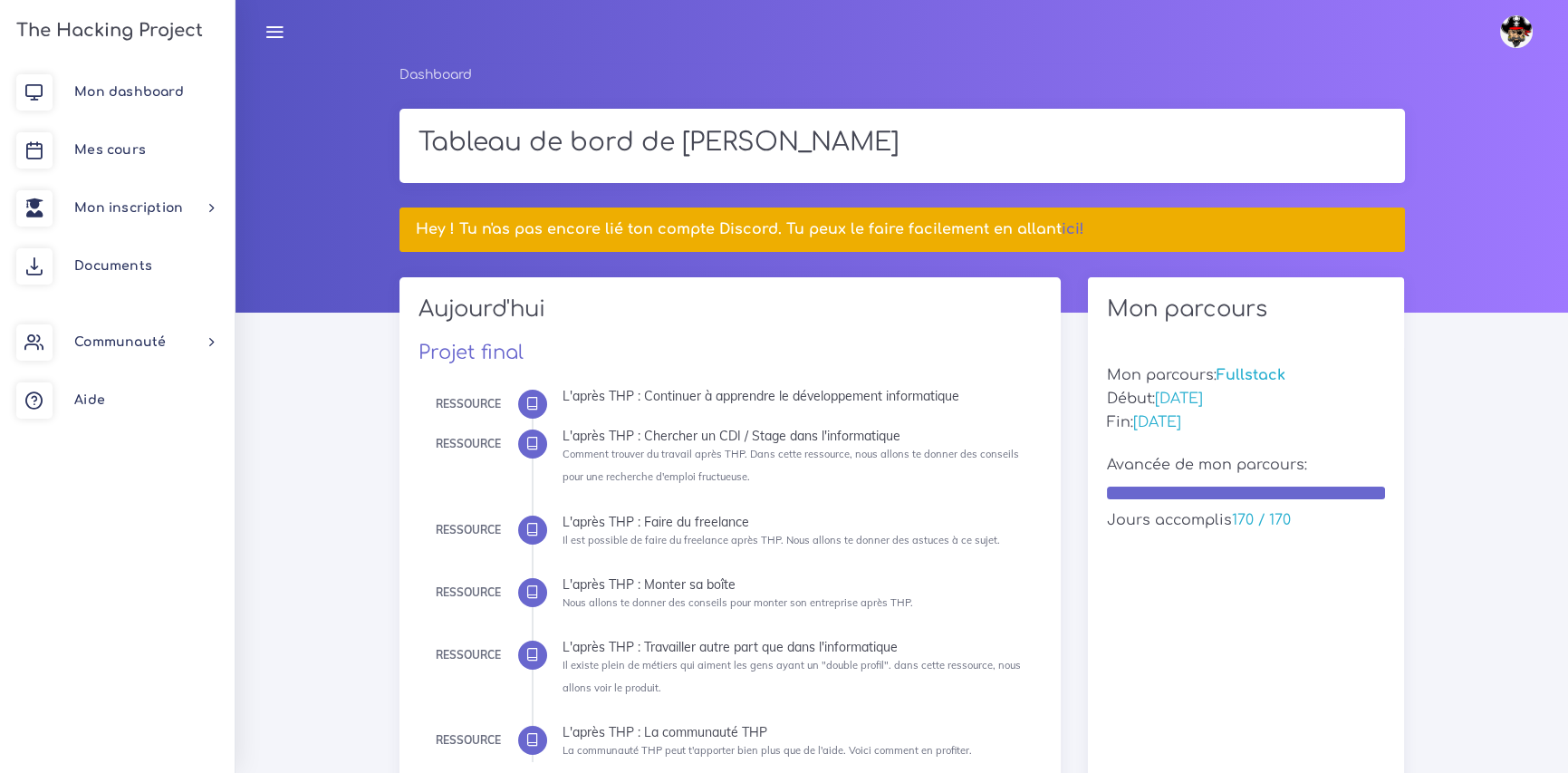
click at [1519, 27] on img at bounding box center [1516, 32] width 33 height 33
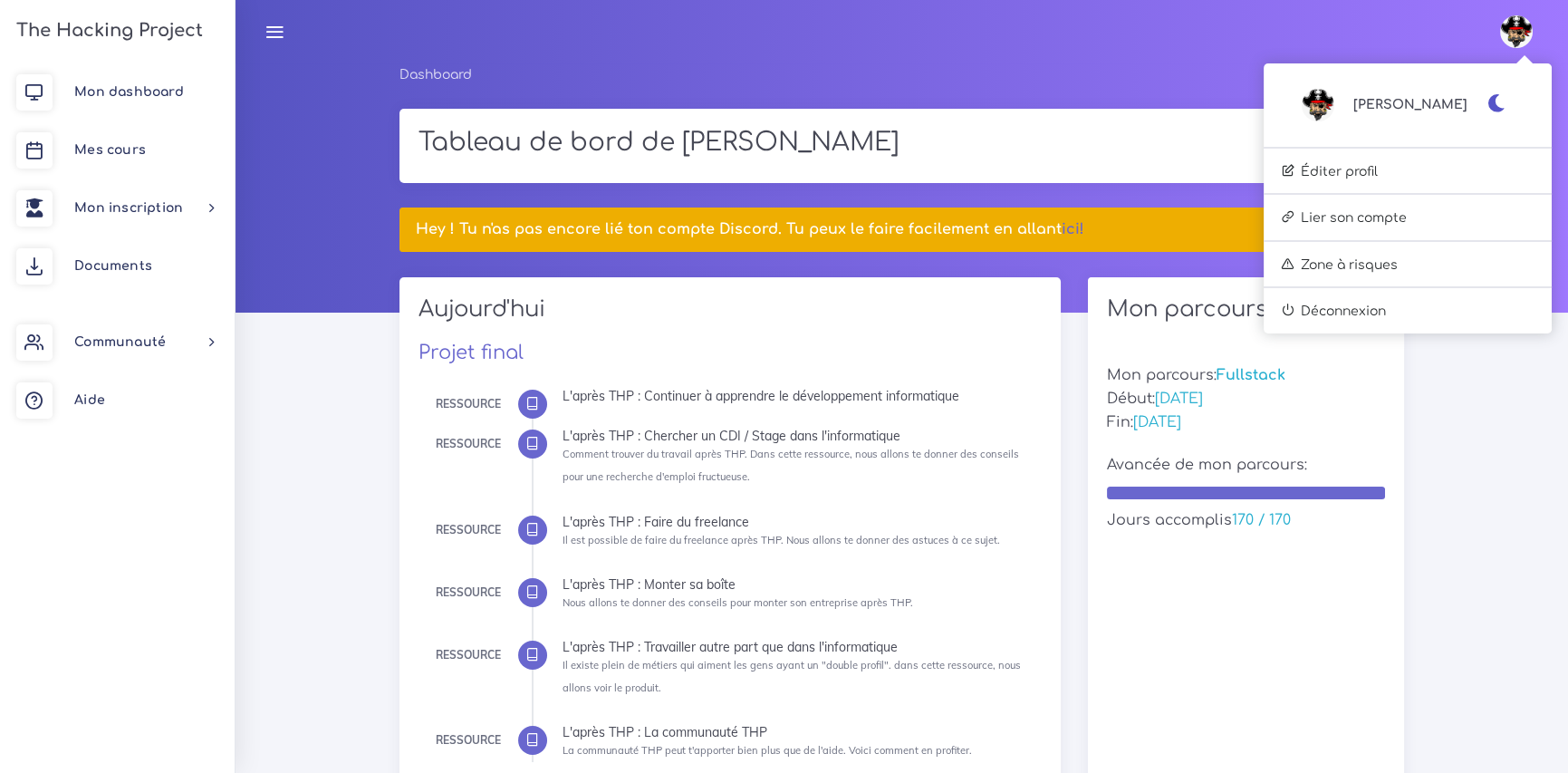
click at [1334, 106] on img at bounding box center [1318, 105] width 33 height 33
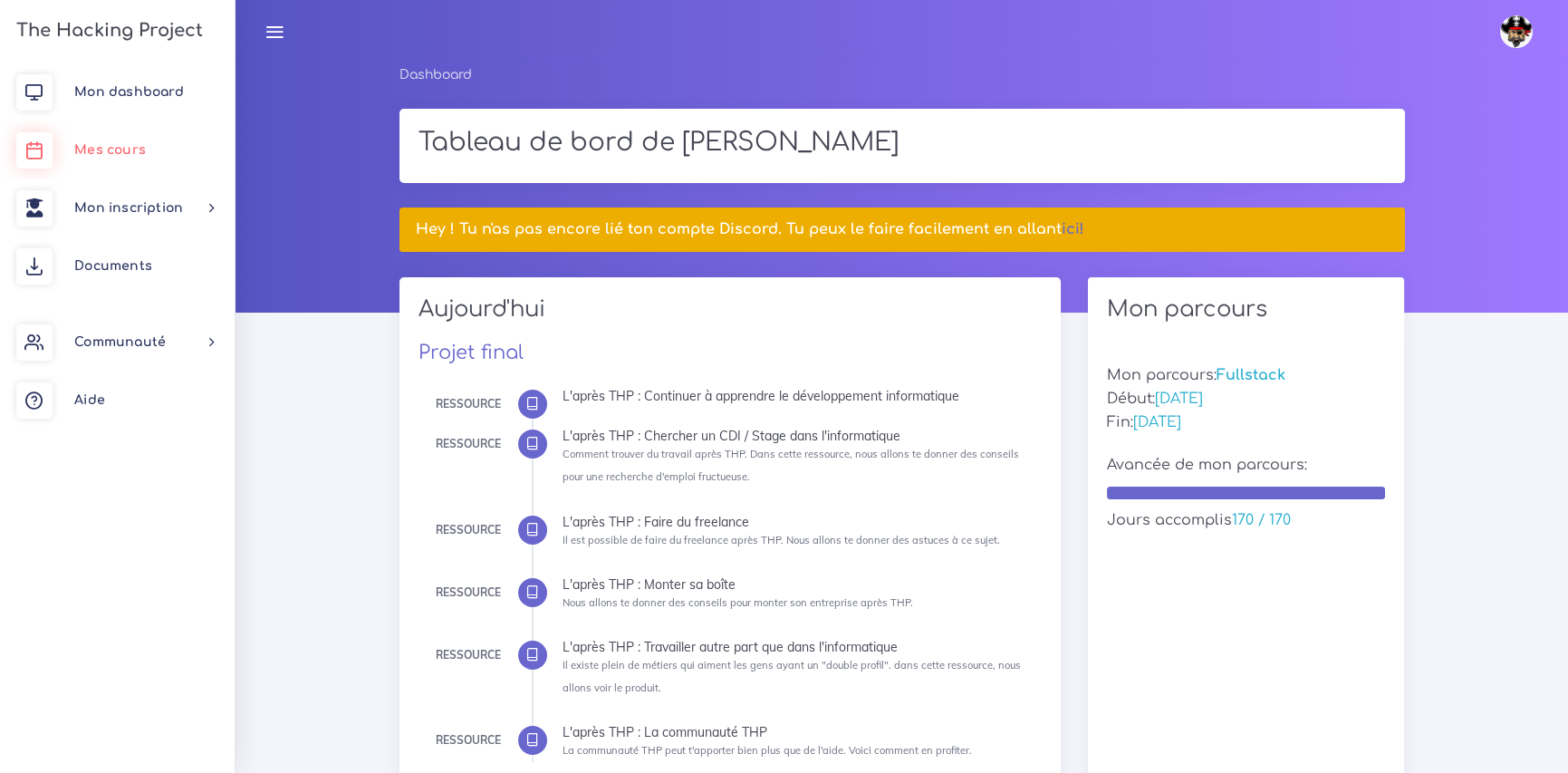
click at [114, 147] on span "Mes cours" at bounding box center [110, 150] width 72 height 14
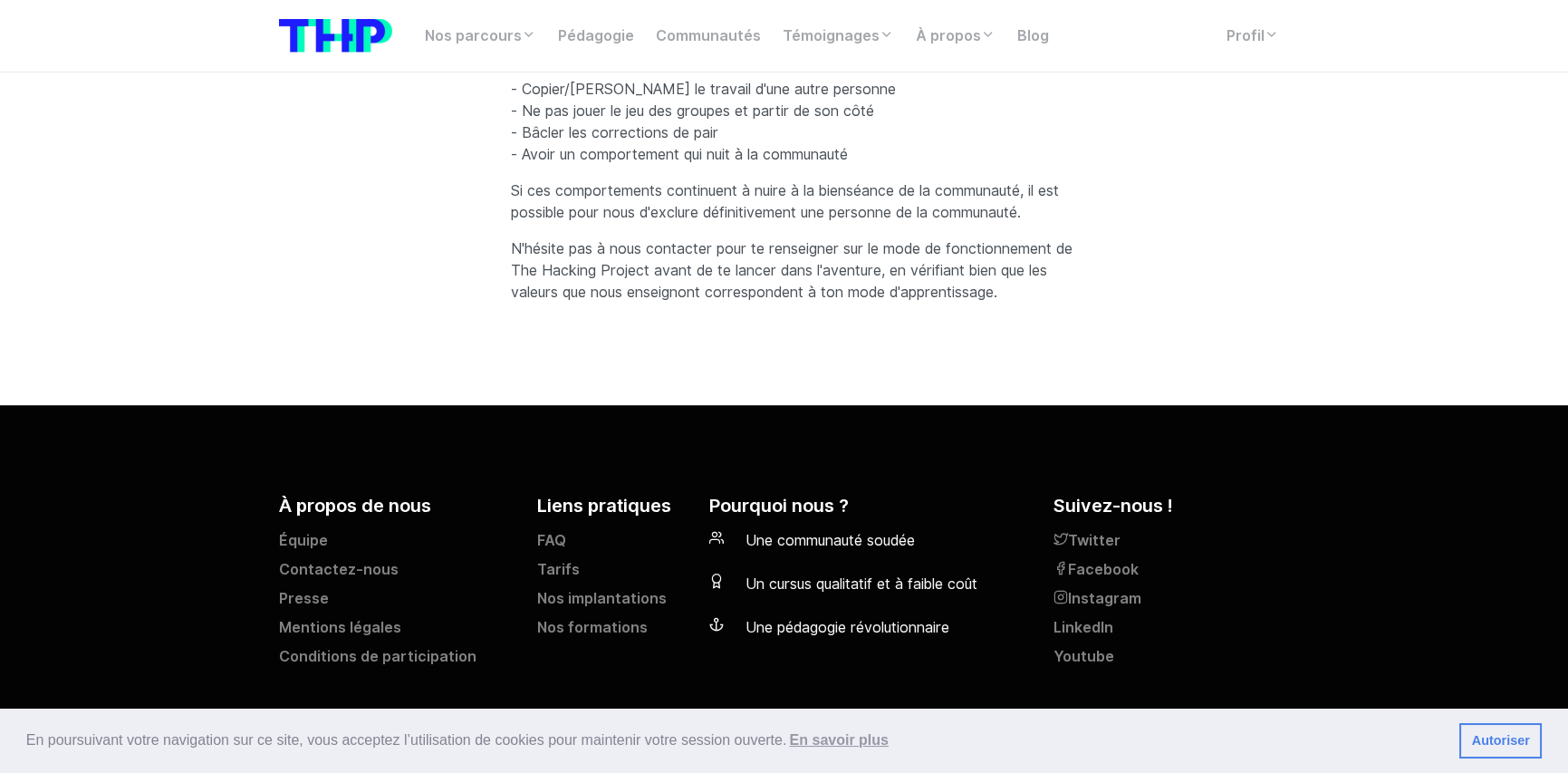
scroll to position [4217, 0]
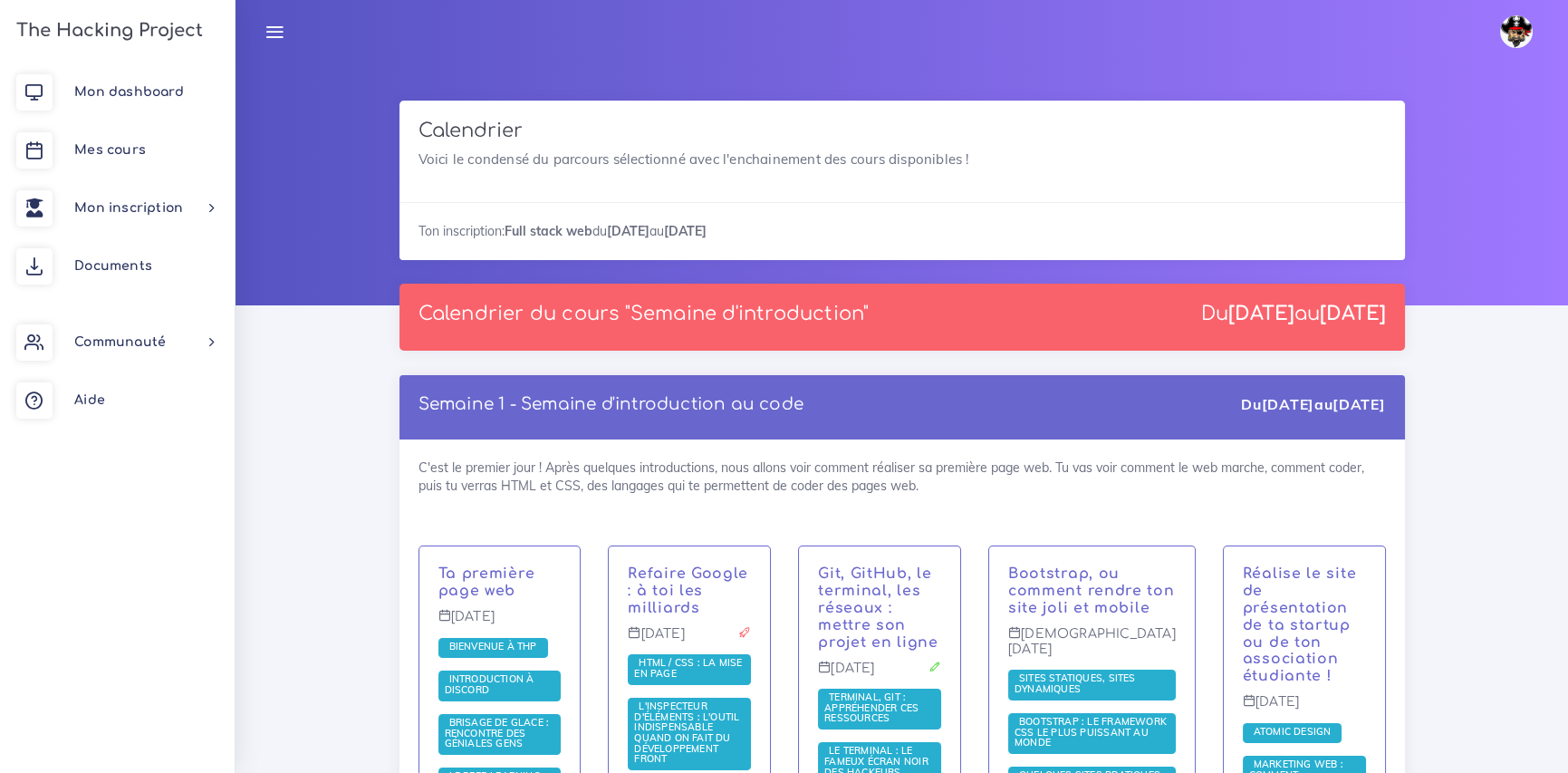
scroll to position [453, 0]
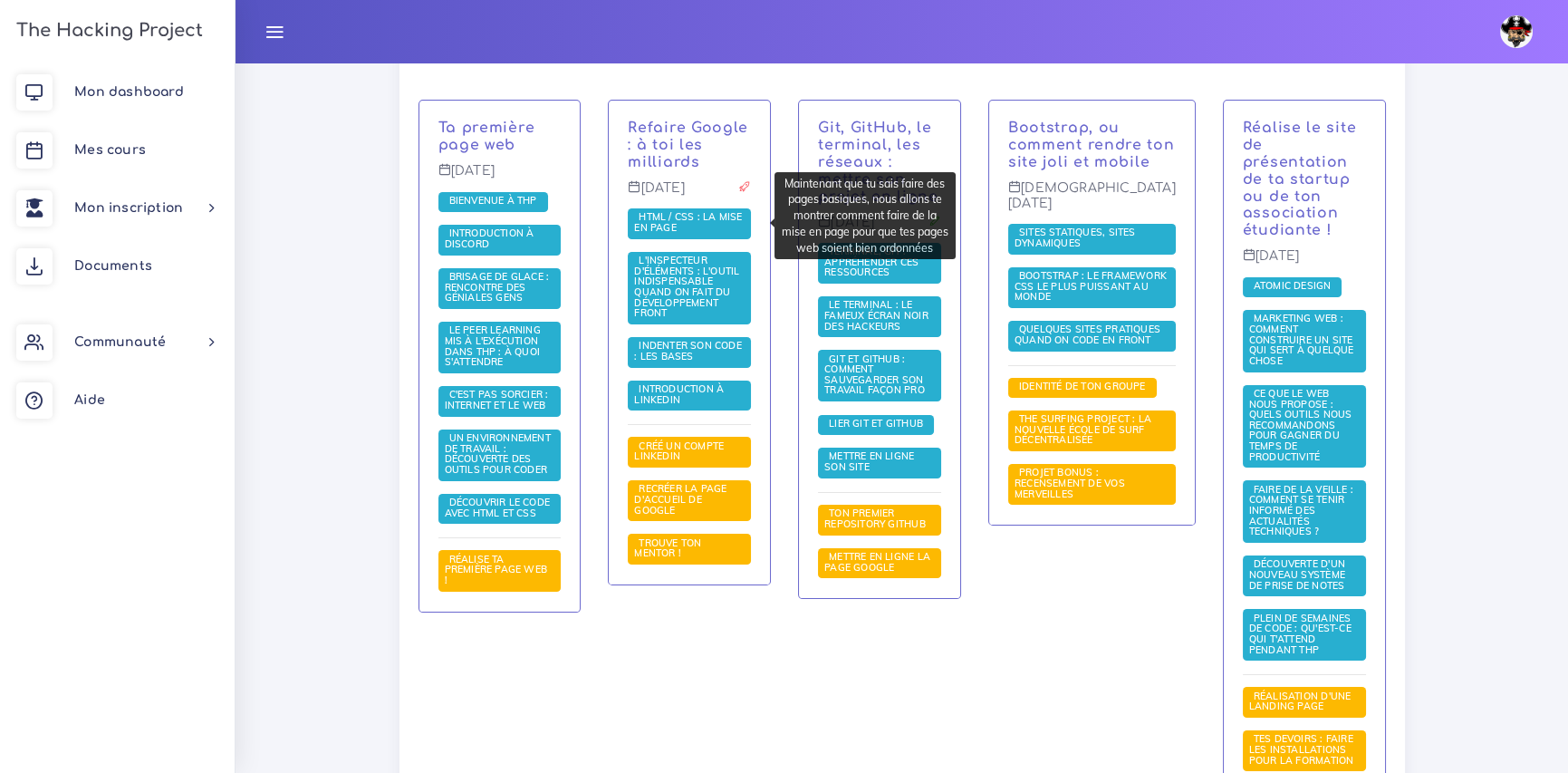
click at [714, 211] on span "HTML / CSS : la mise en page" at bounding box center [687, 222] width 108 height 24
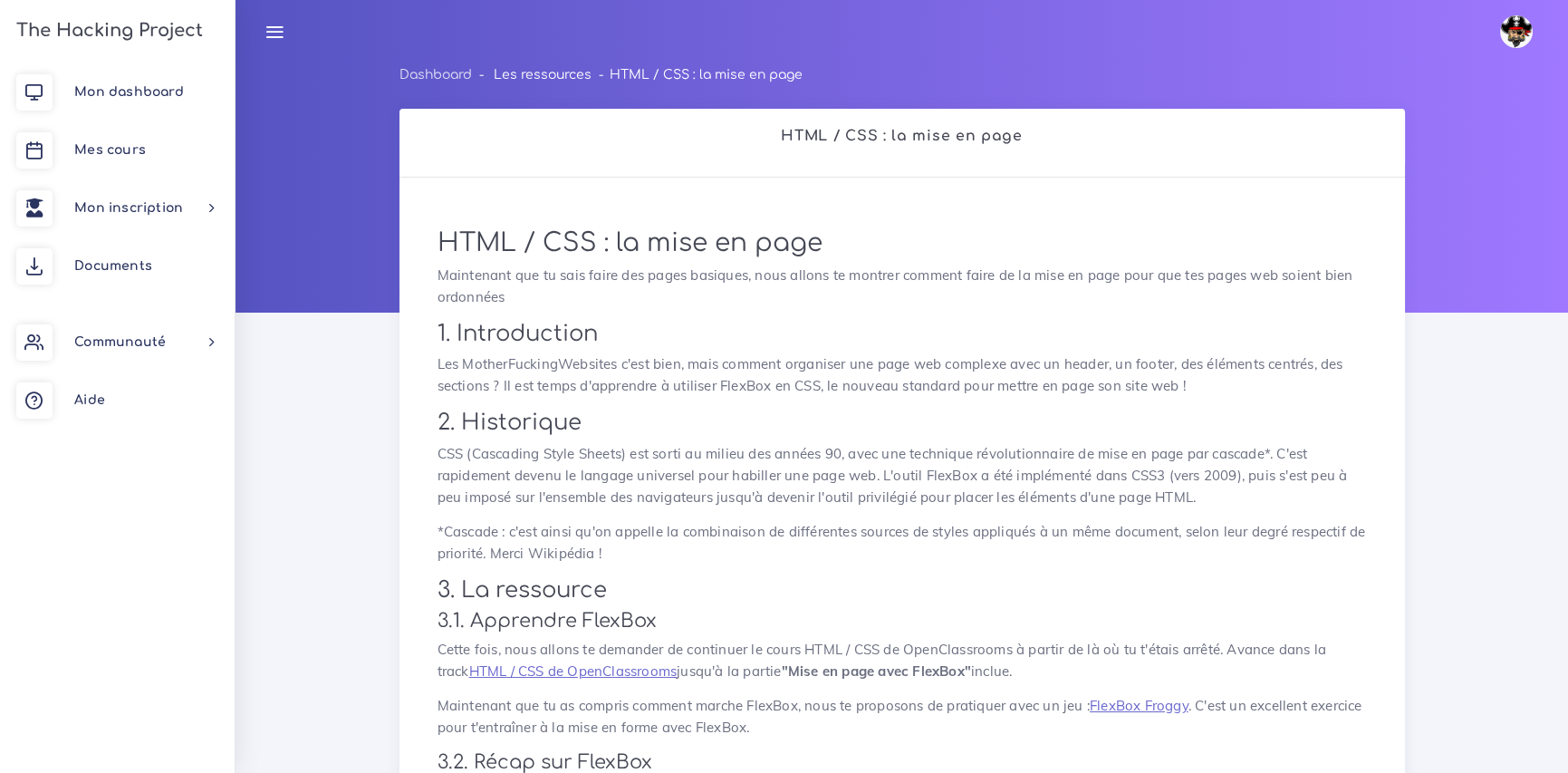
click at [546, 68] on link "Les ressources" at bounding box center [543, 74] width 98 height 14
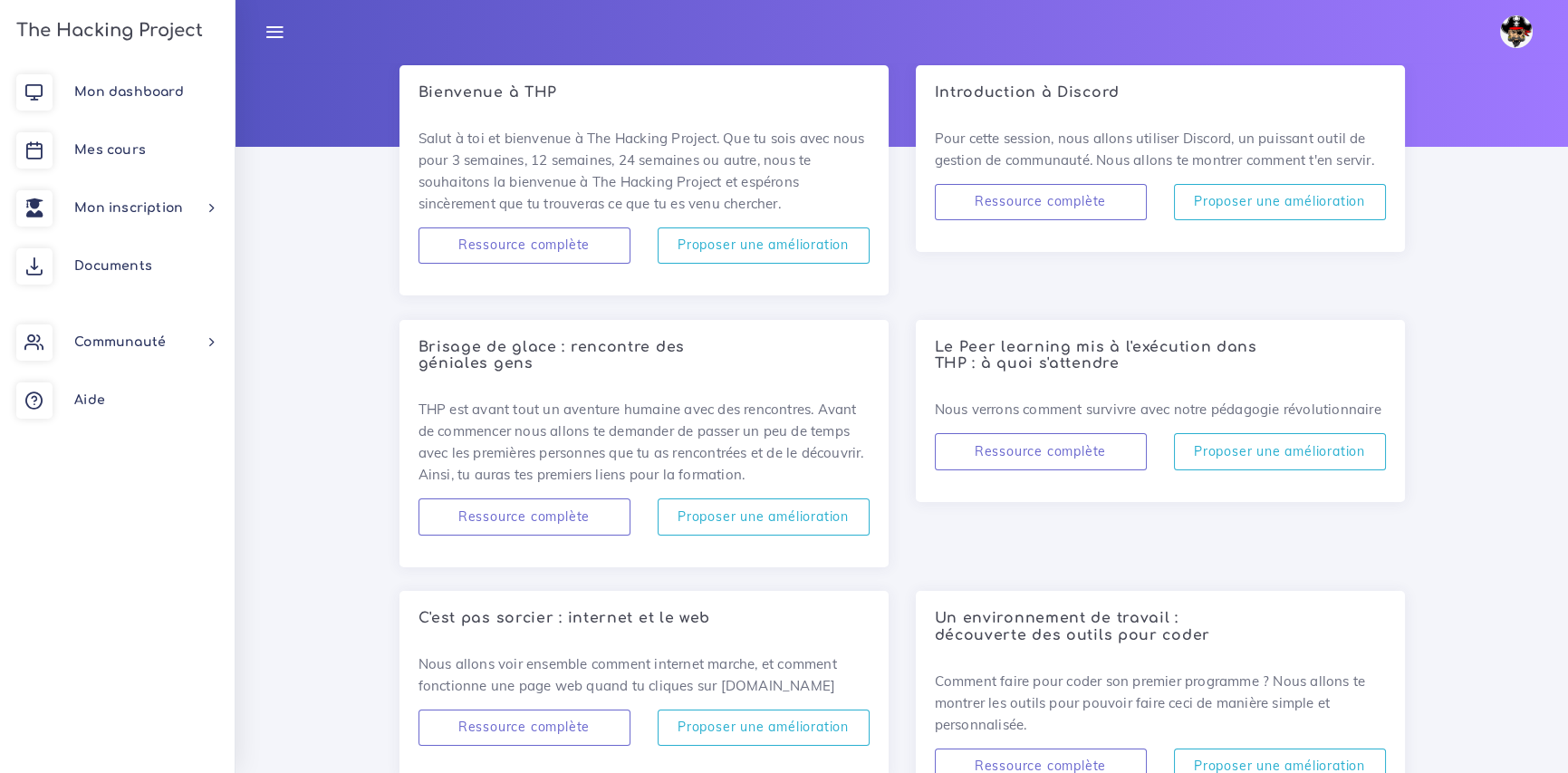
scroll to position [544, 0]
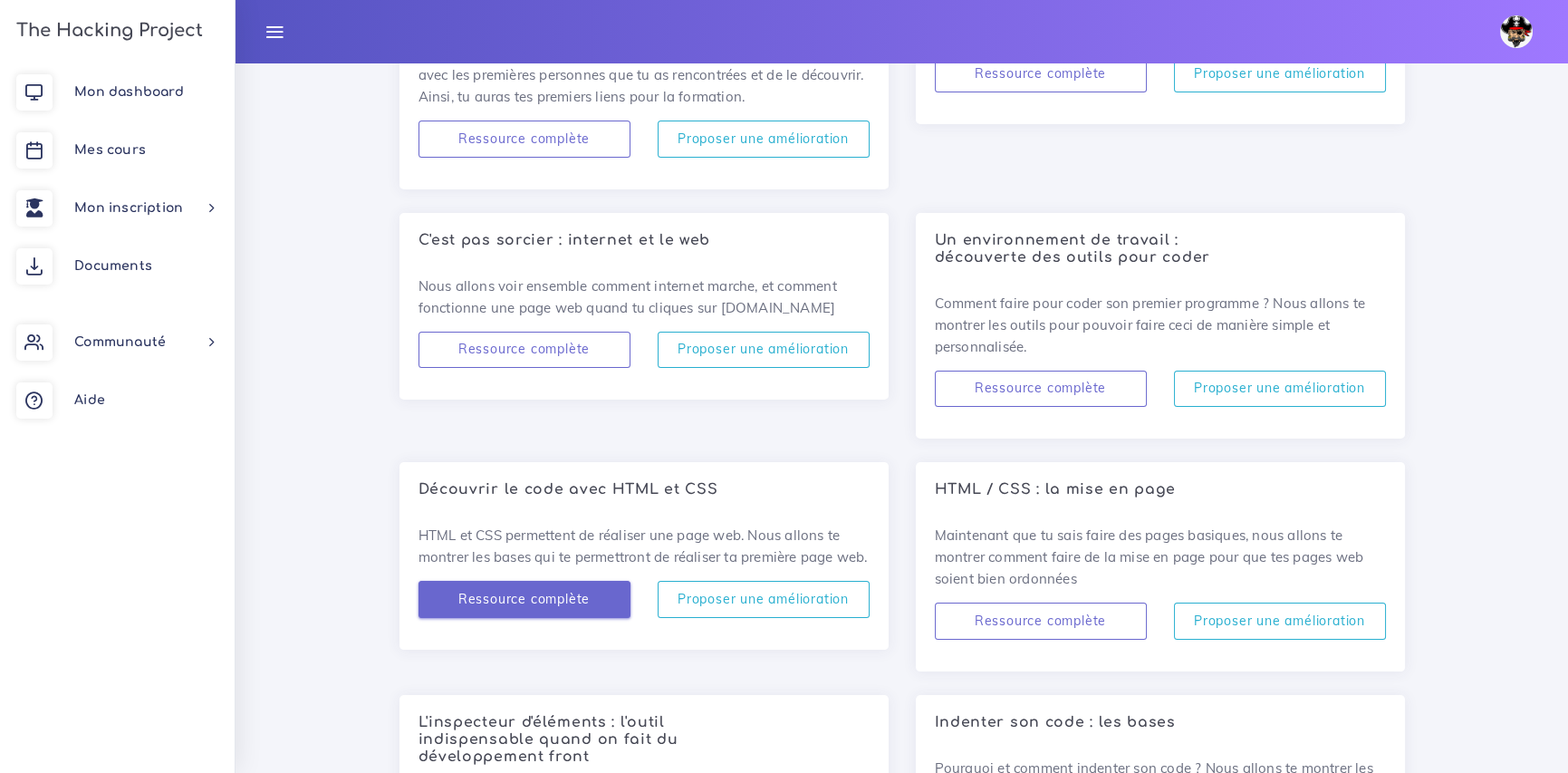
click at [547, 618] on input "Ressource complète" at bounding box center [524, 599] width 212 height 37
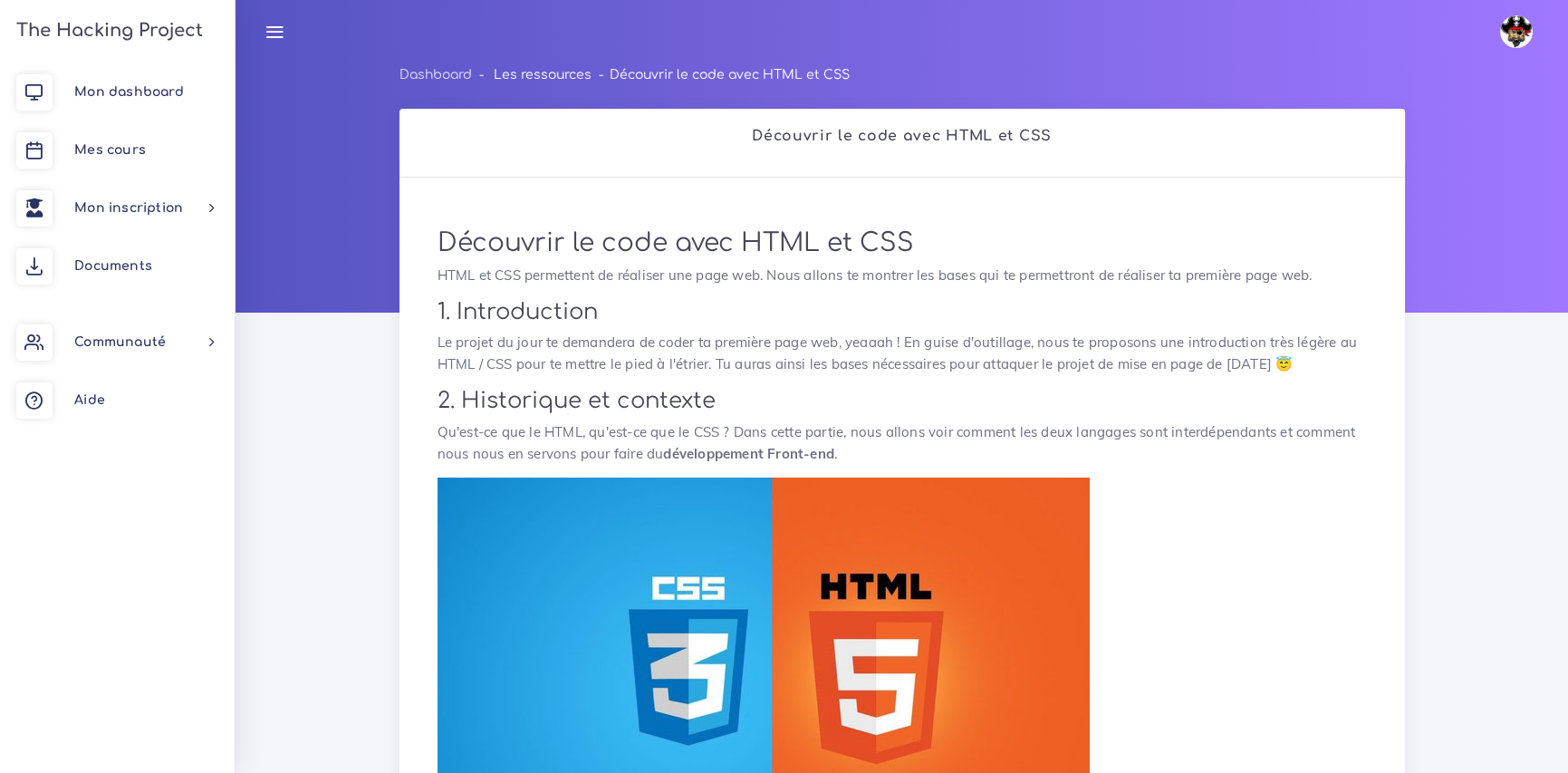
click at [561, 79] on link "Les ressources" at bounding box center [543, 74] width 98 height 14
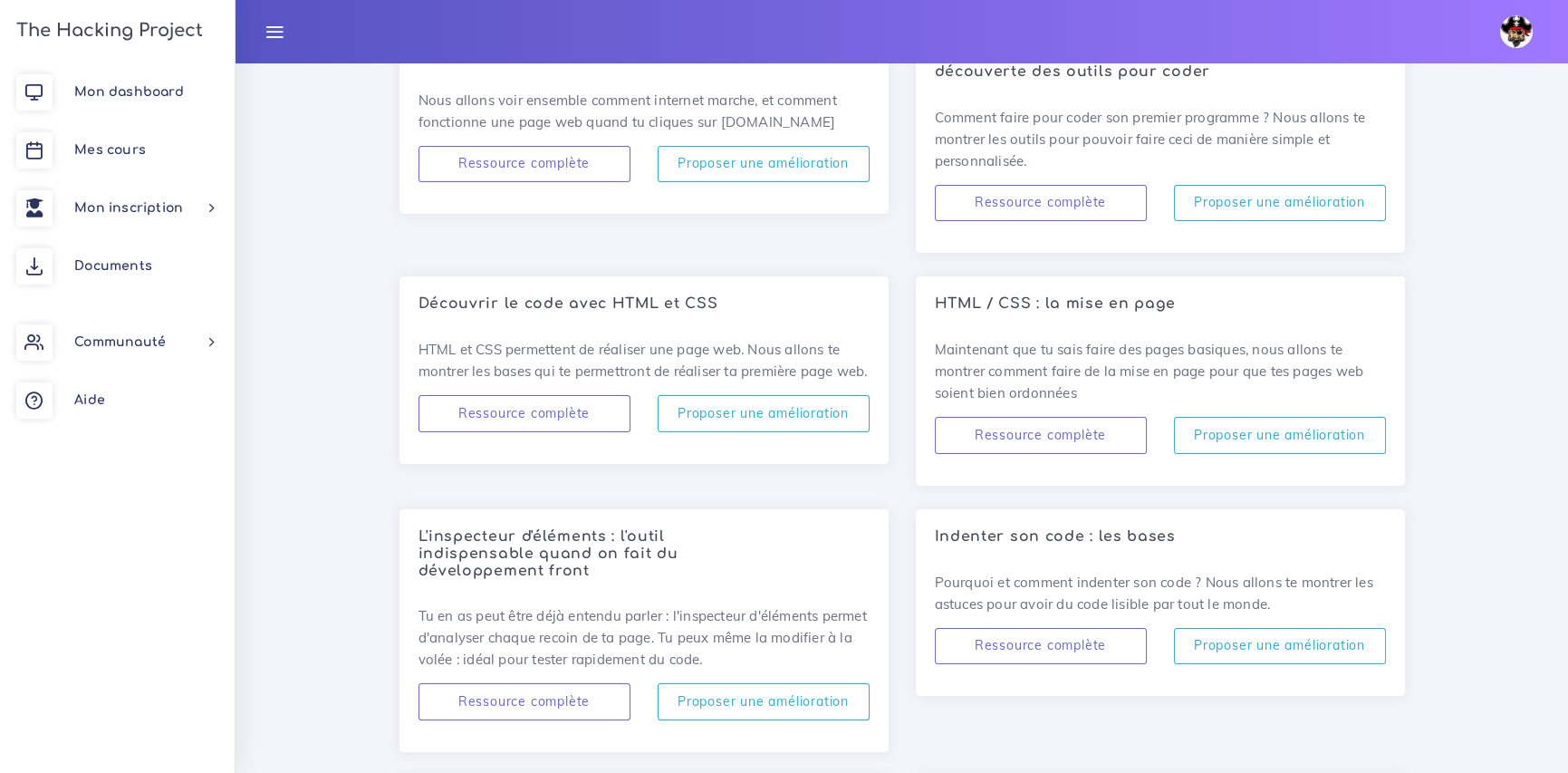
scroll to position [725, 0]
click at [529, 437] on input "Ressource complète" at bounding box center [524, 418] width 212 height 37
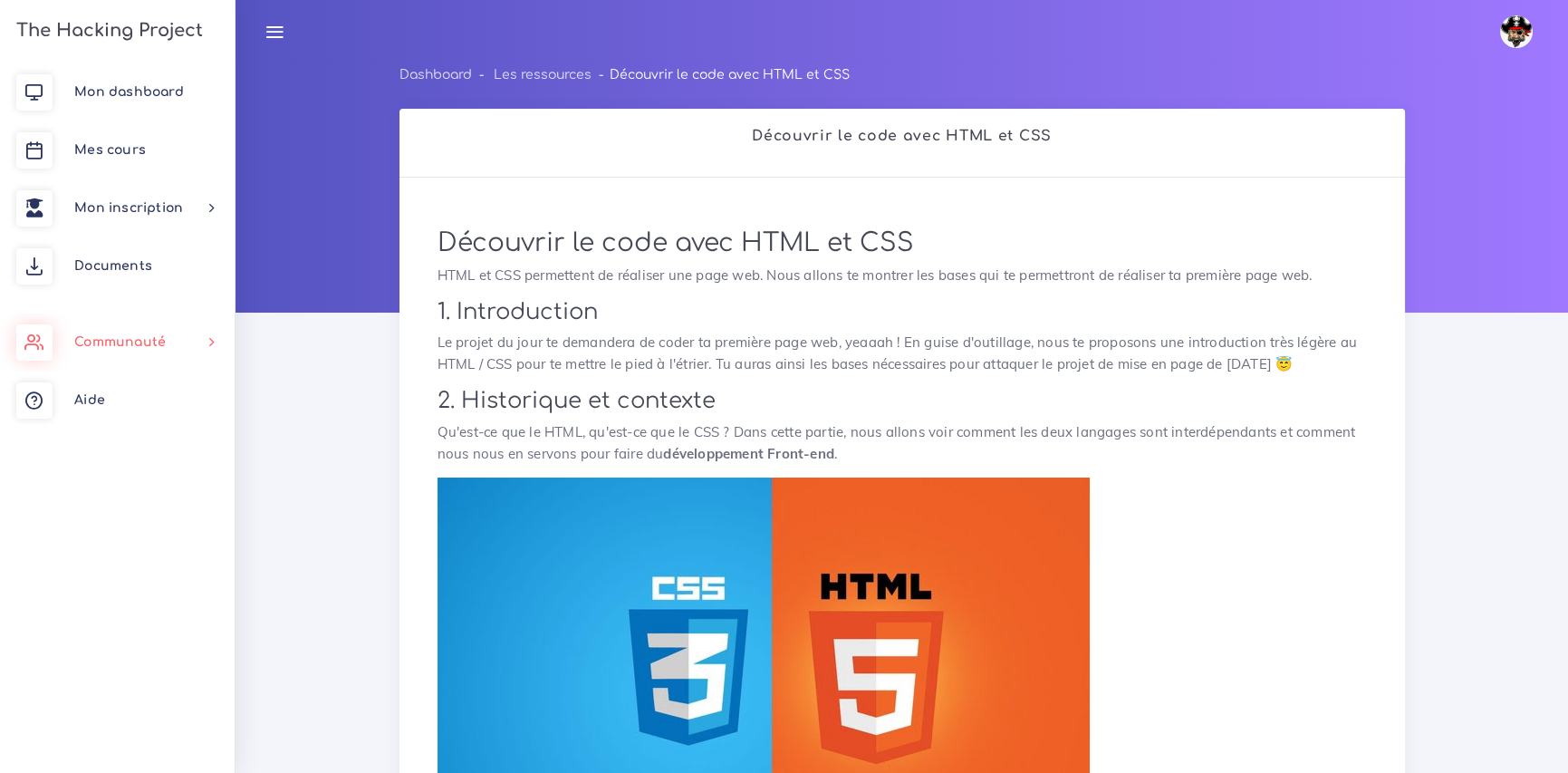
click at [135, 338] on span "Communauté" at bounding box center [120, 342] width 92 height 14
click at [102, 386] on link "Mentorat" at bounding box center [113, 391] width 234 height 40
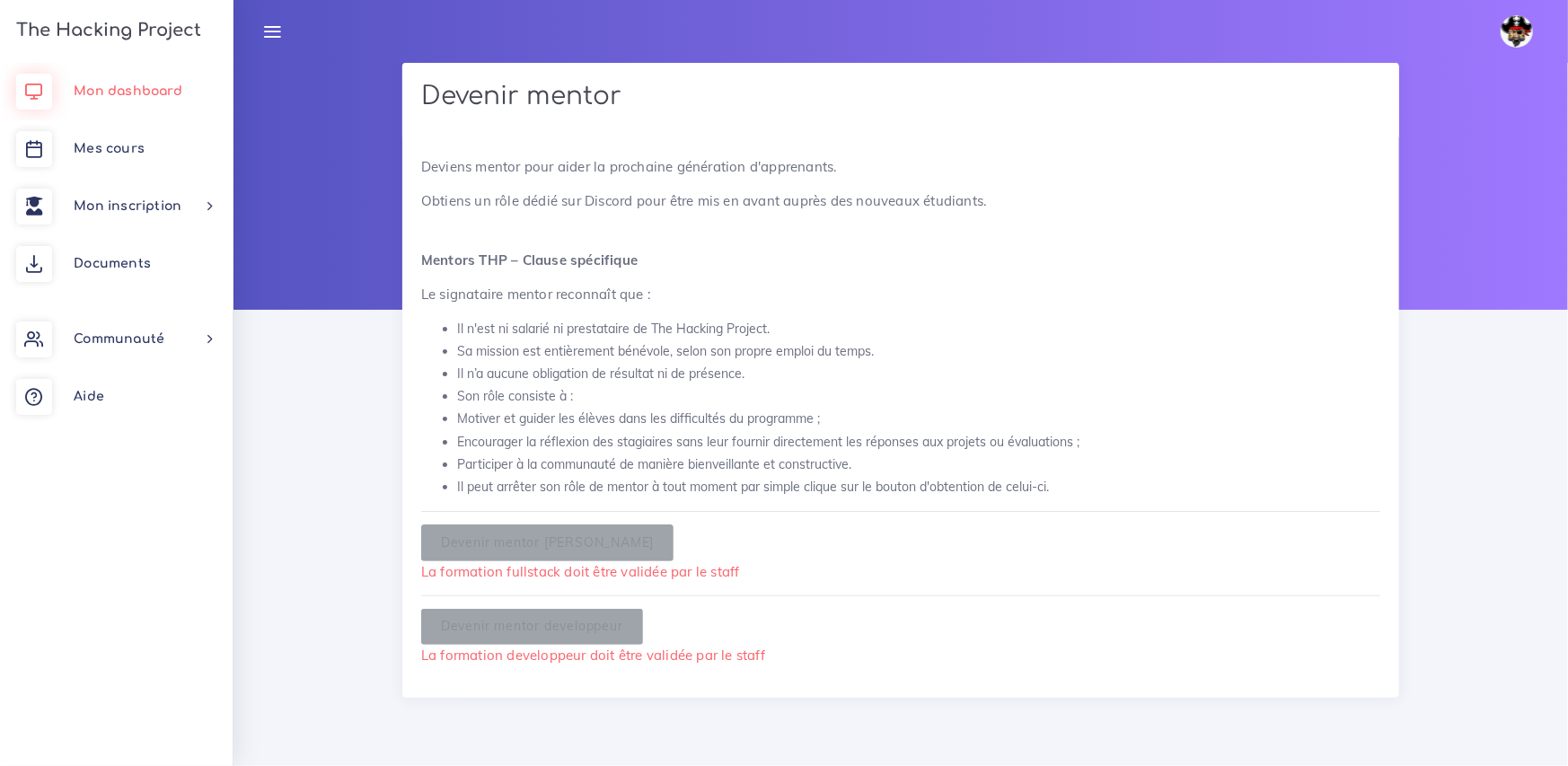
click at [125, 90] on span "Mon dashboard" at bounding box center [128, 91] width 109 height 14
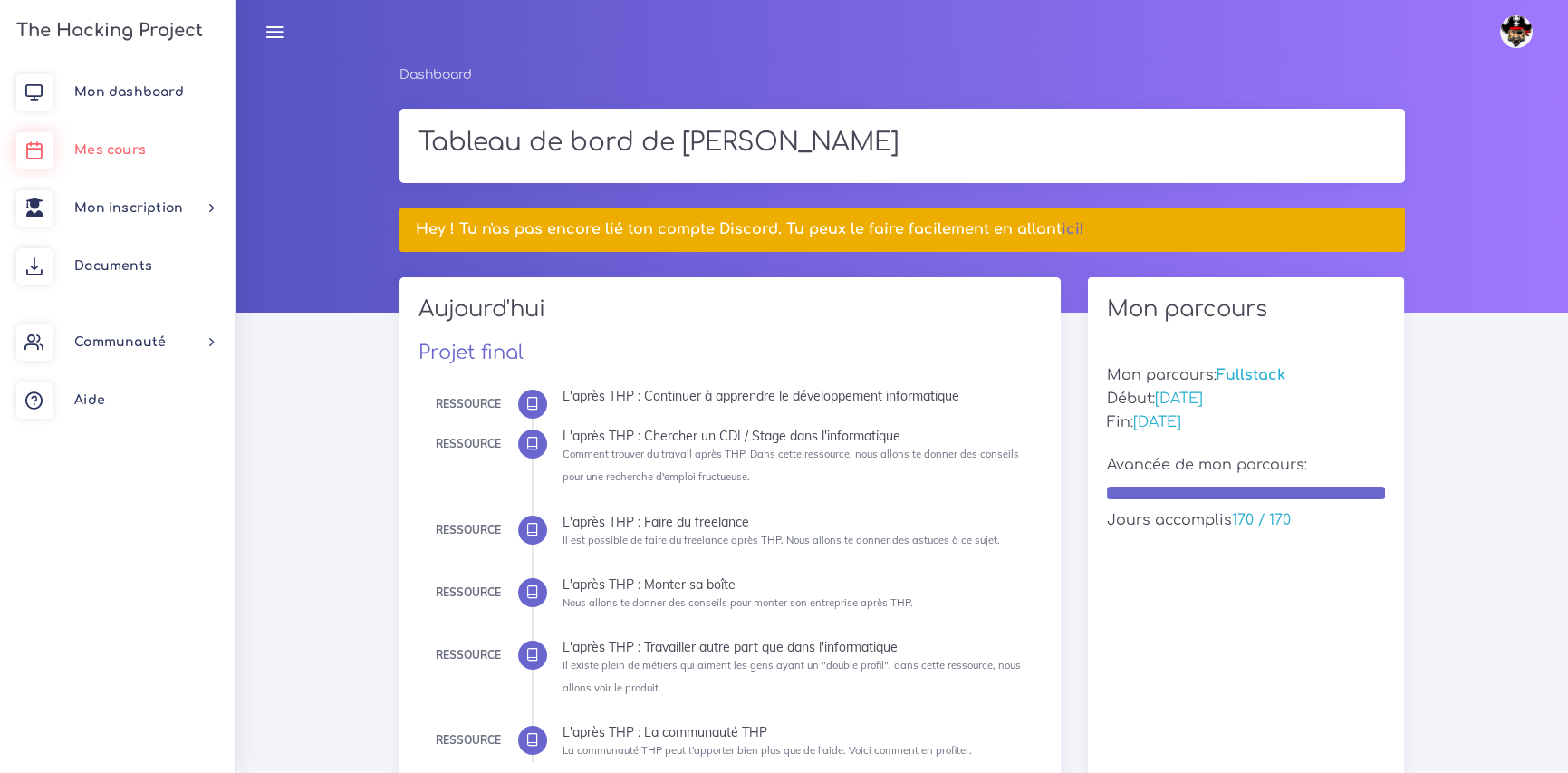
click at [112, 147] on span "Mes cours" at bounding box center [110, 150] width 72 height 14
